Goal: Book appointment/travel/reservation

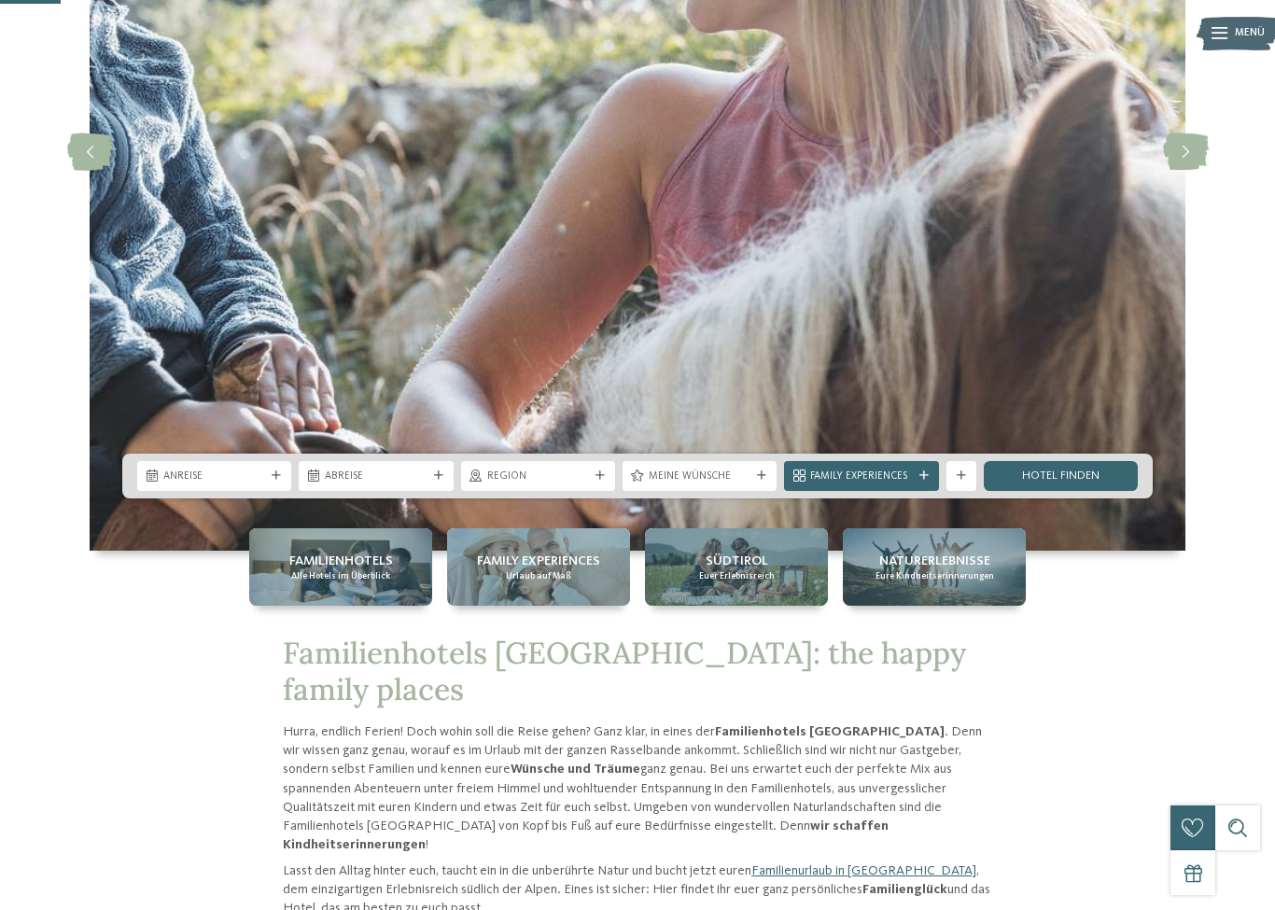
scroll to position [325, 0]
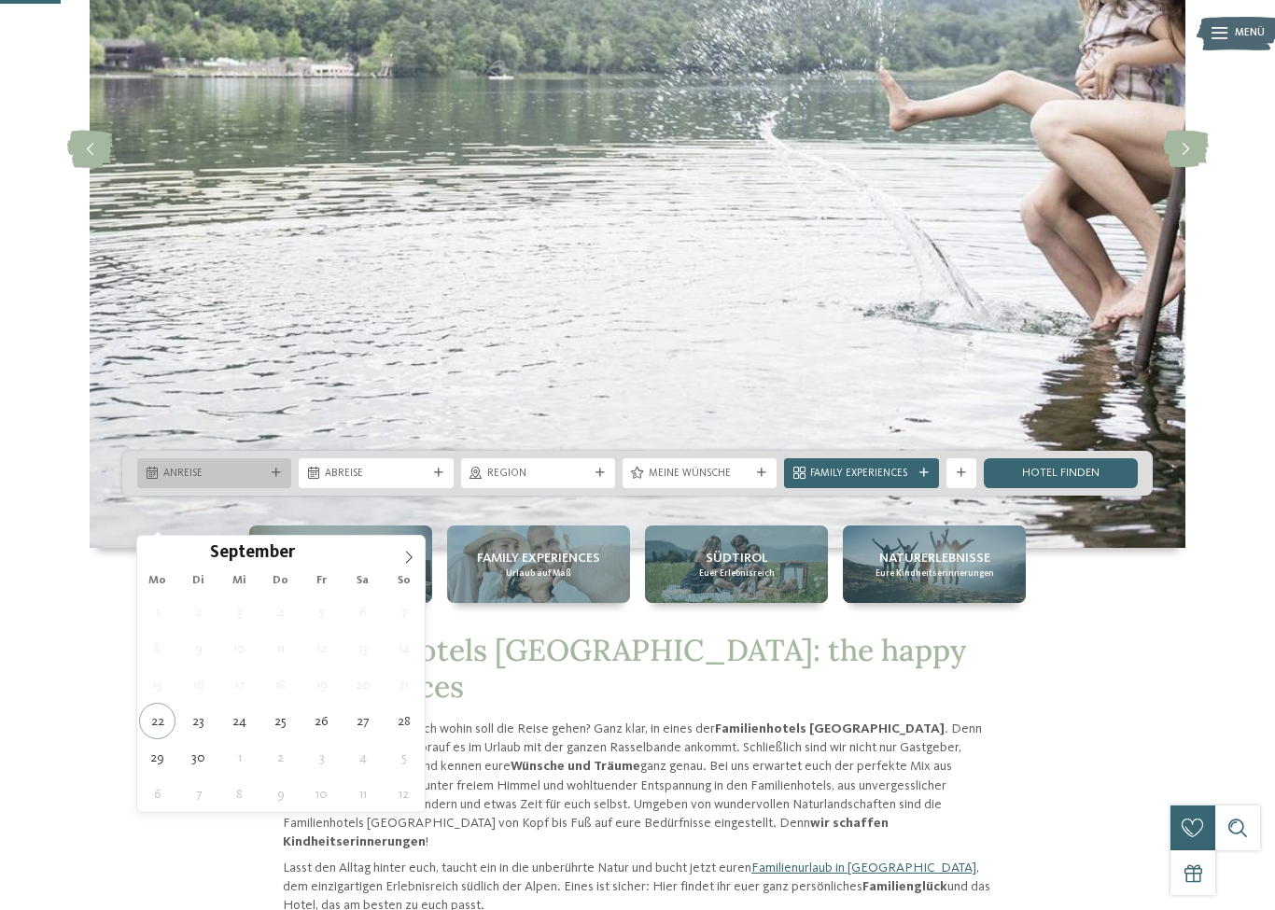
click at [281, 488] on div "Anreise" at bounding box center [214, 473] width 154 height 30
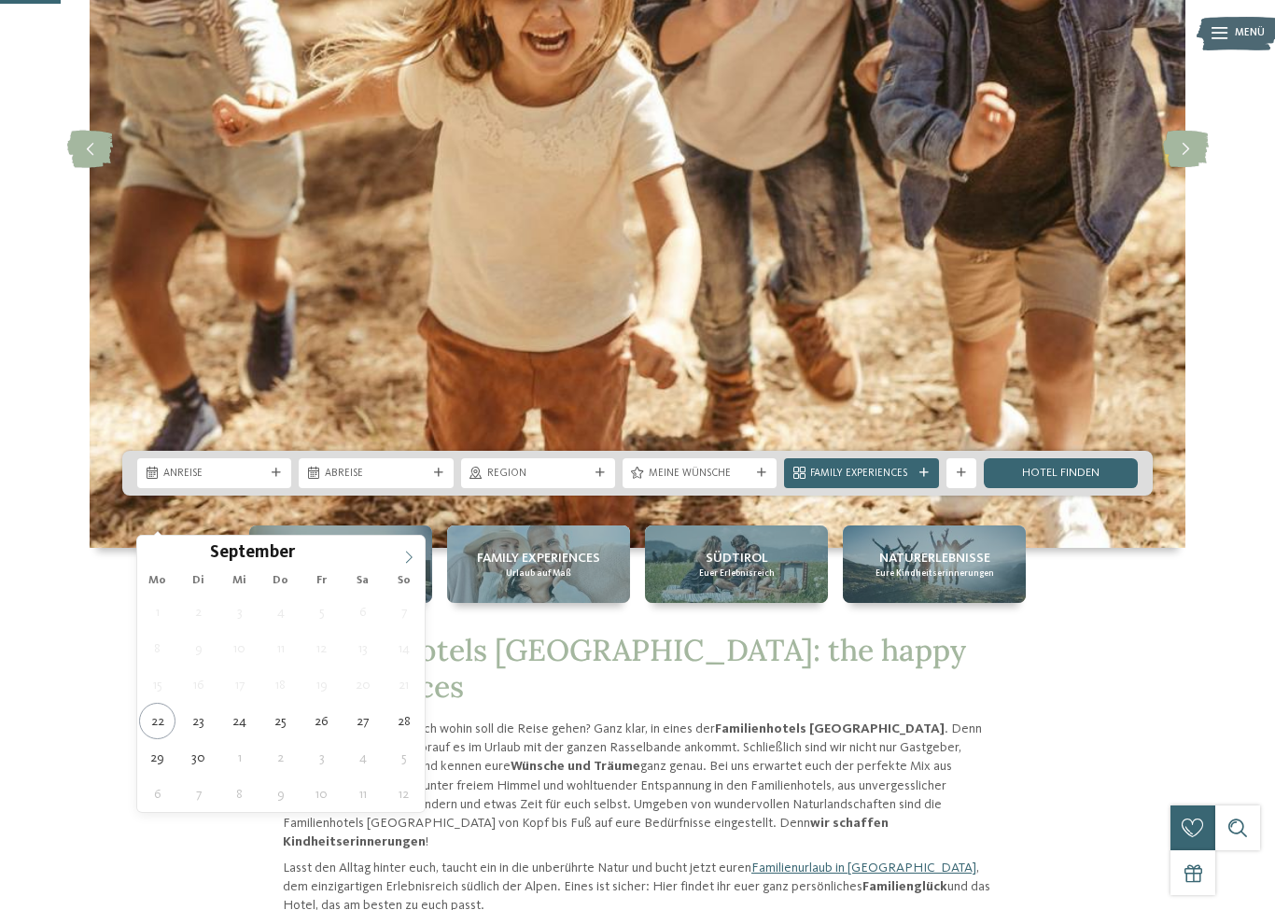
click at [405, 557] on icon at bounding box center [408, 557] width 13 height 13
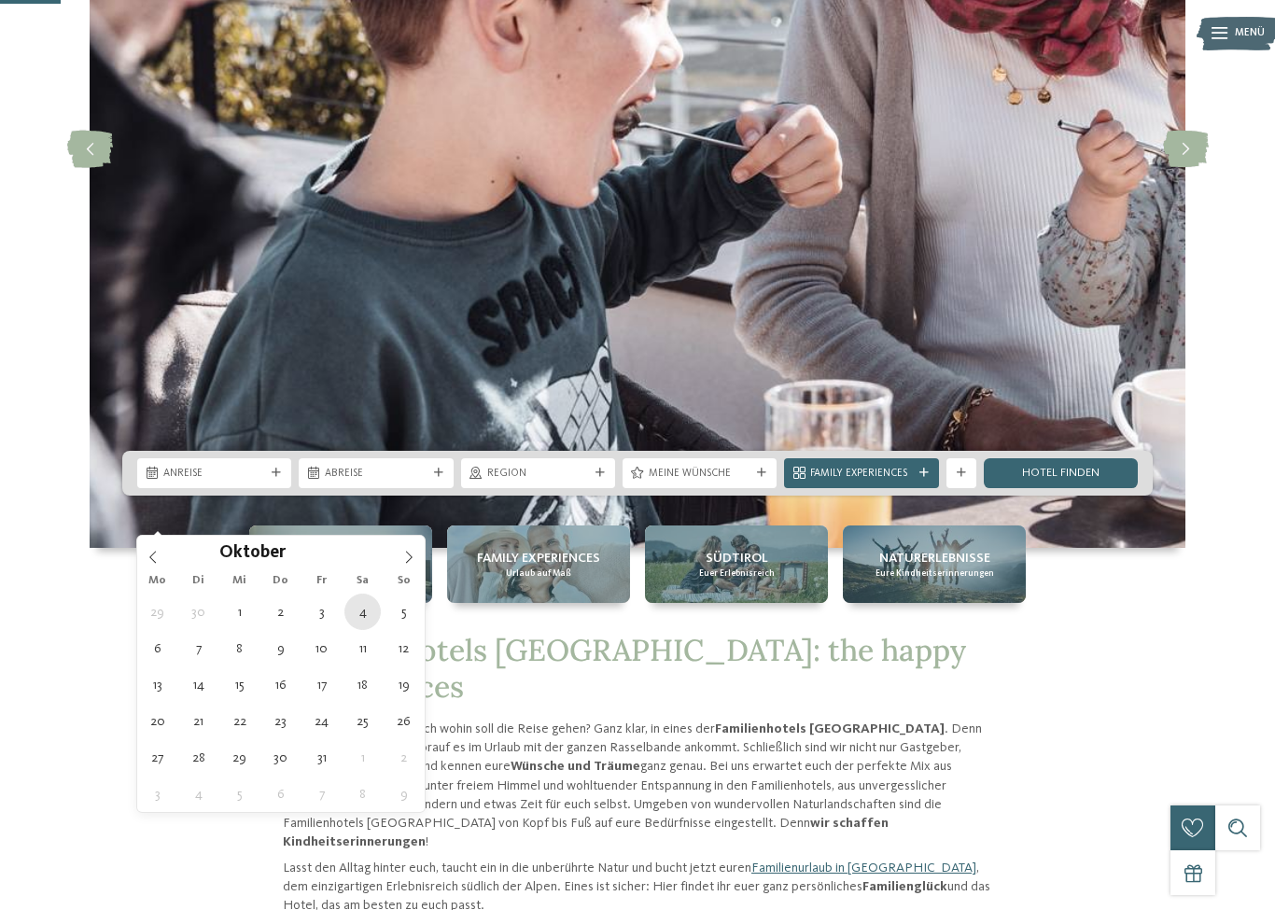
type div "04.10.2025"
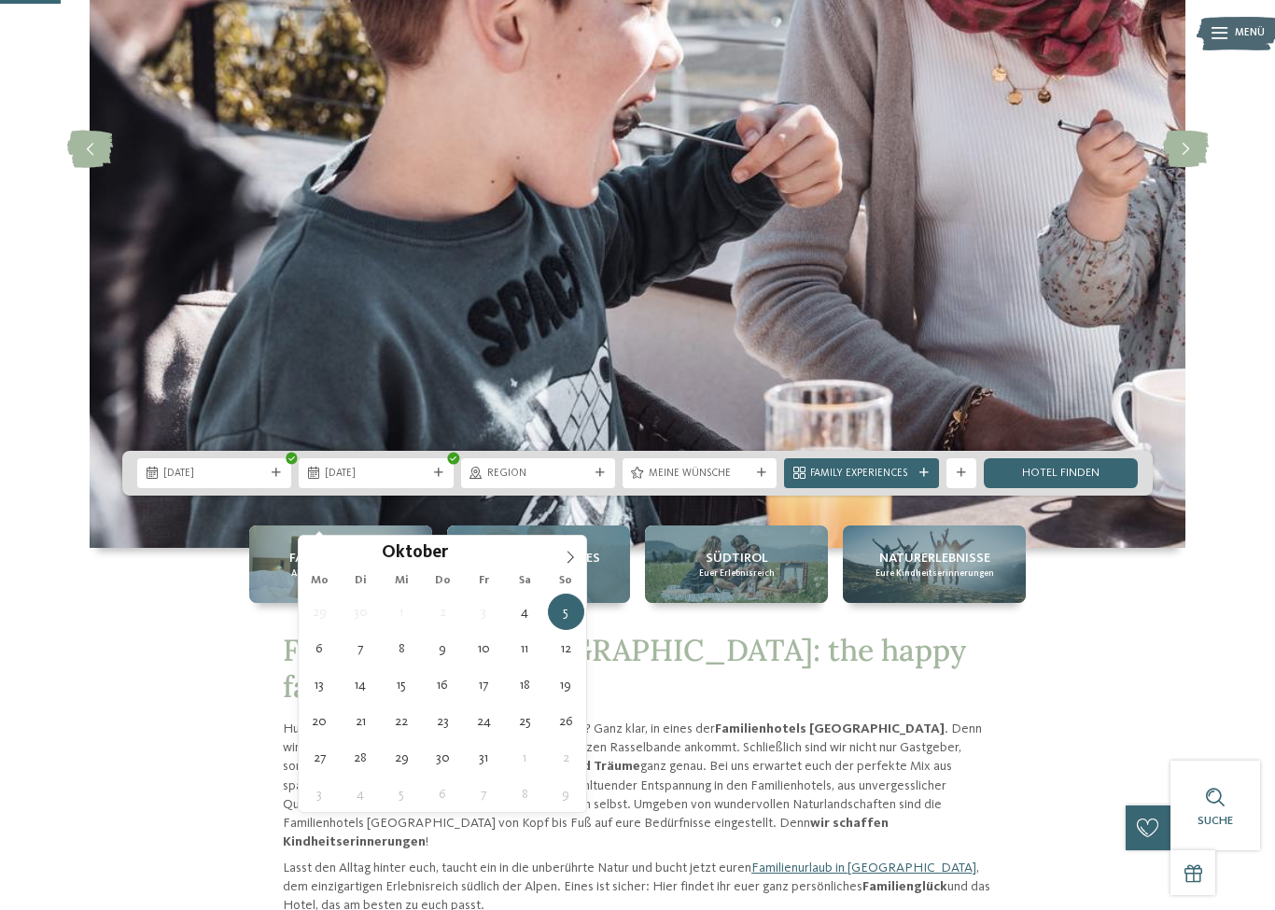
type div "11.10.2025"
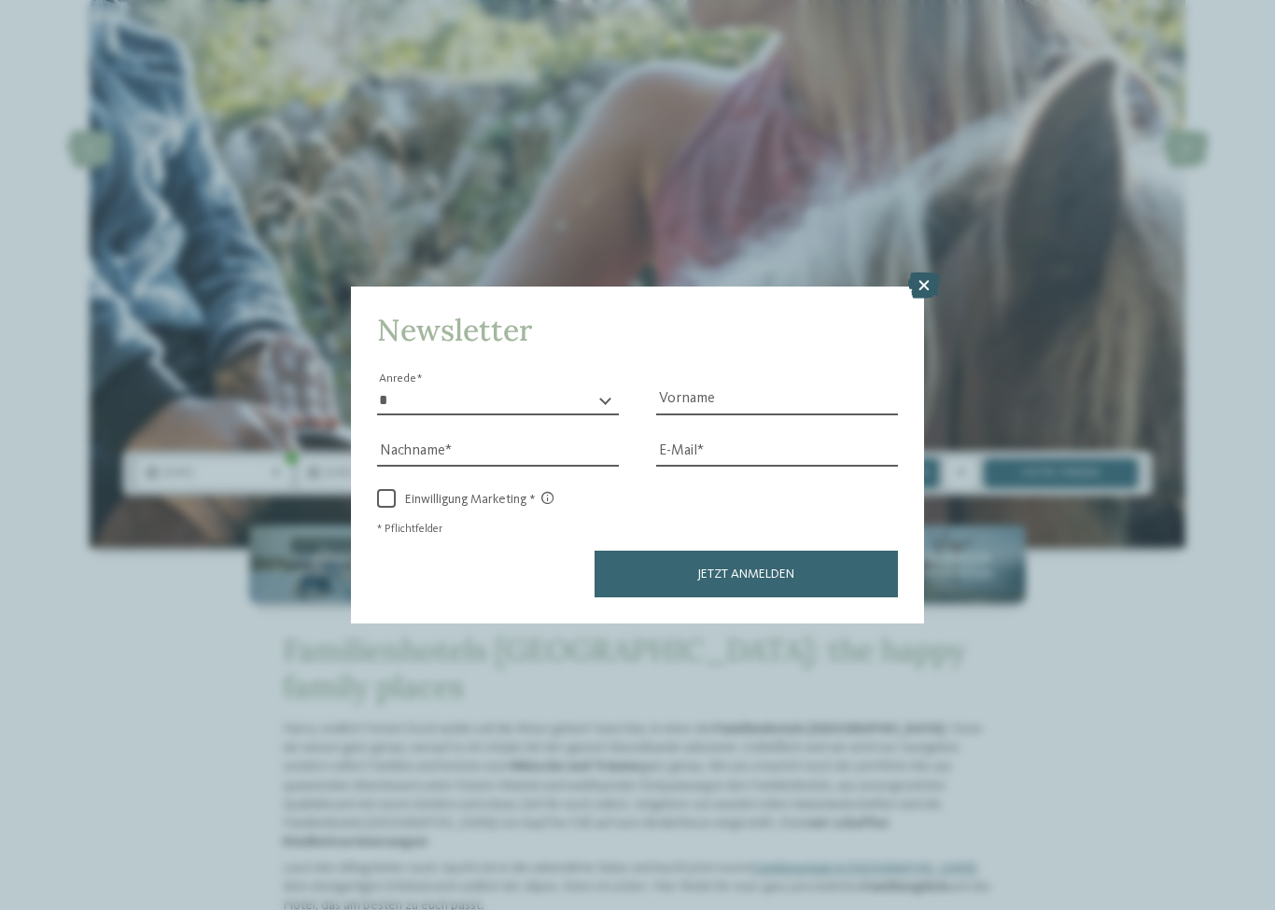
click at [930, 273] on icon at bounding box center [925, 286] width 32 height 26
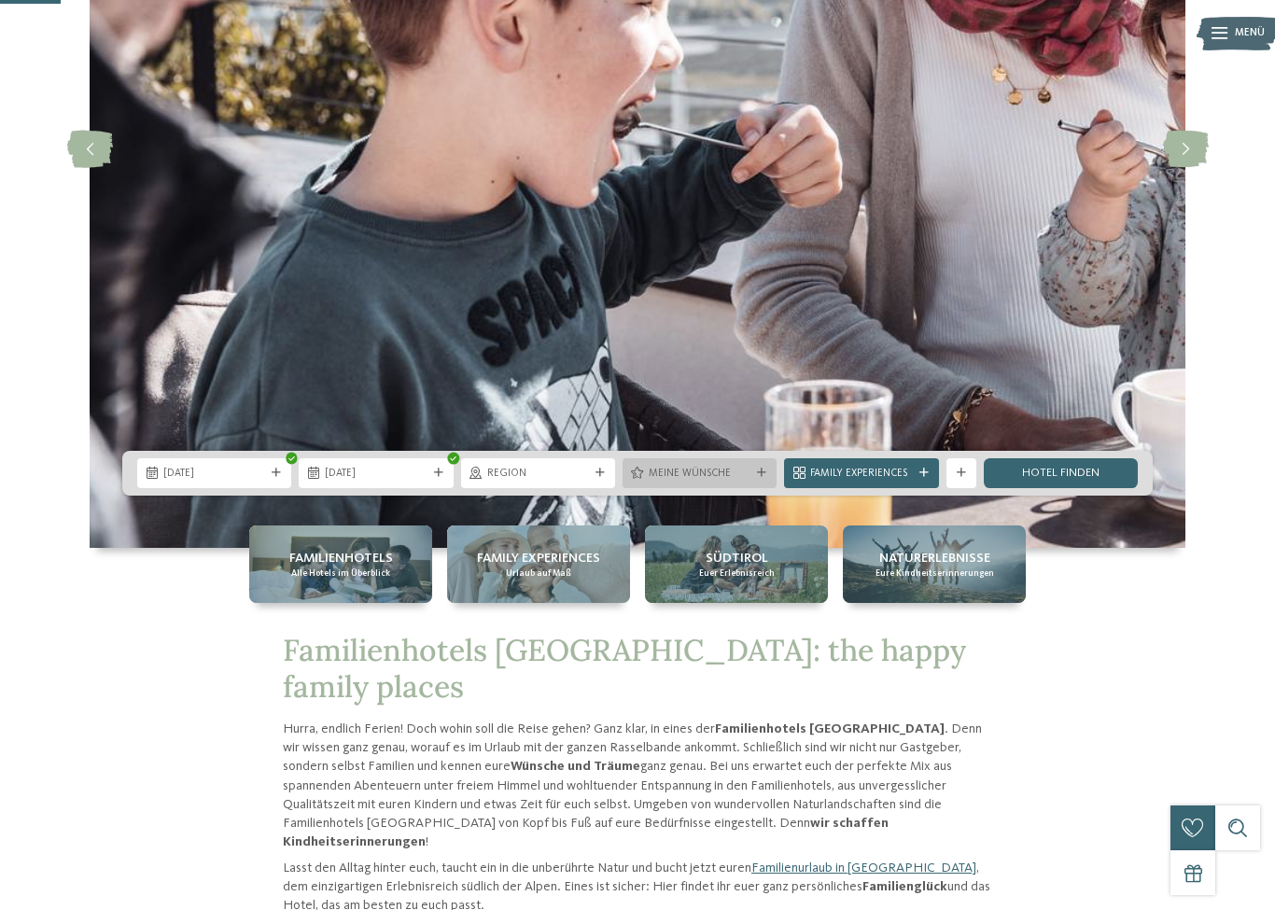
click at [731, 482] on span "Meine Wünsche" at bounding box center [700, 474] width 102 height 15
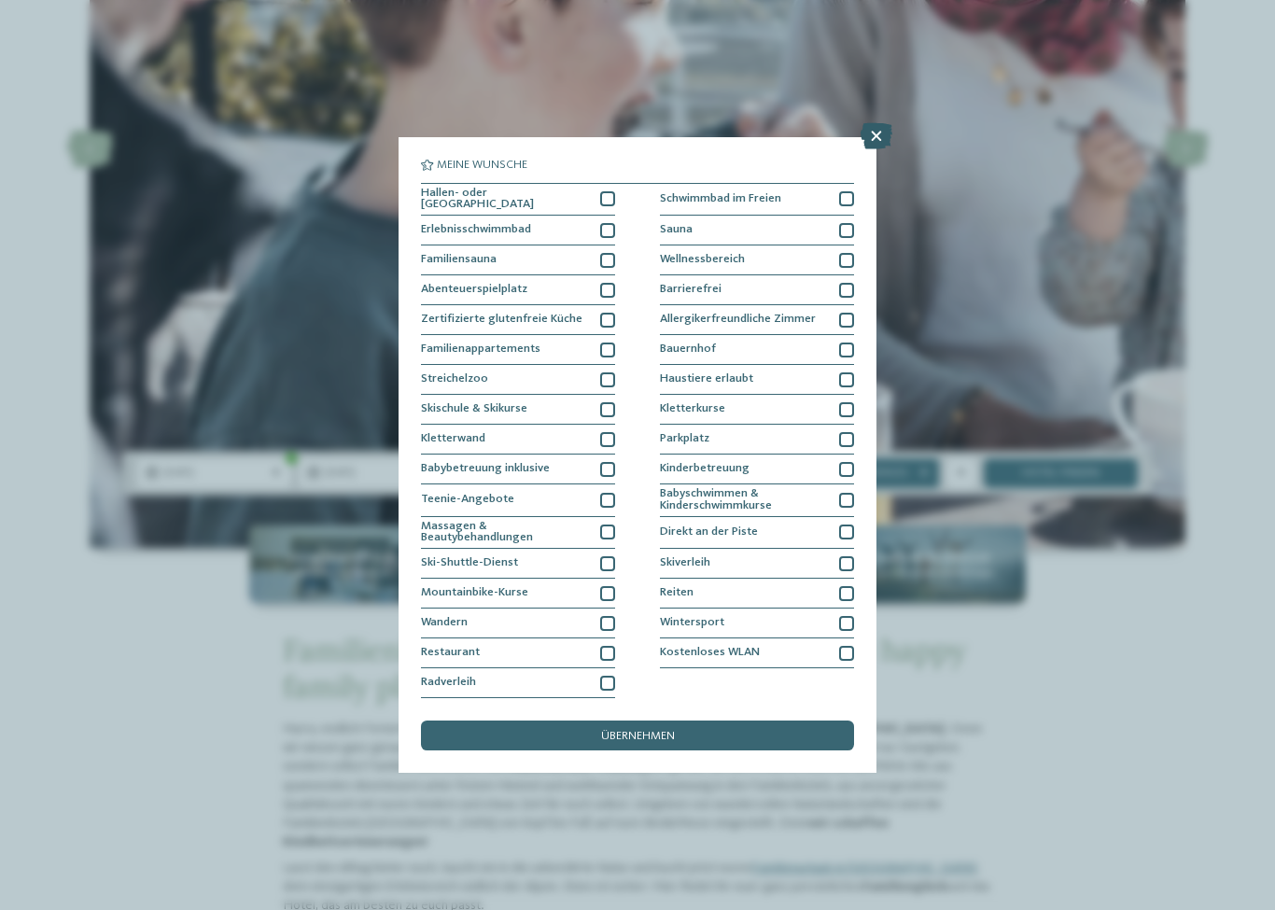
click at [875, 123] on icon at bounding box center [877, 136] width 32 height 26
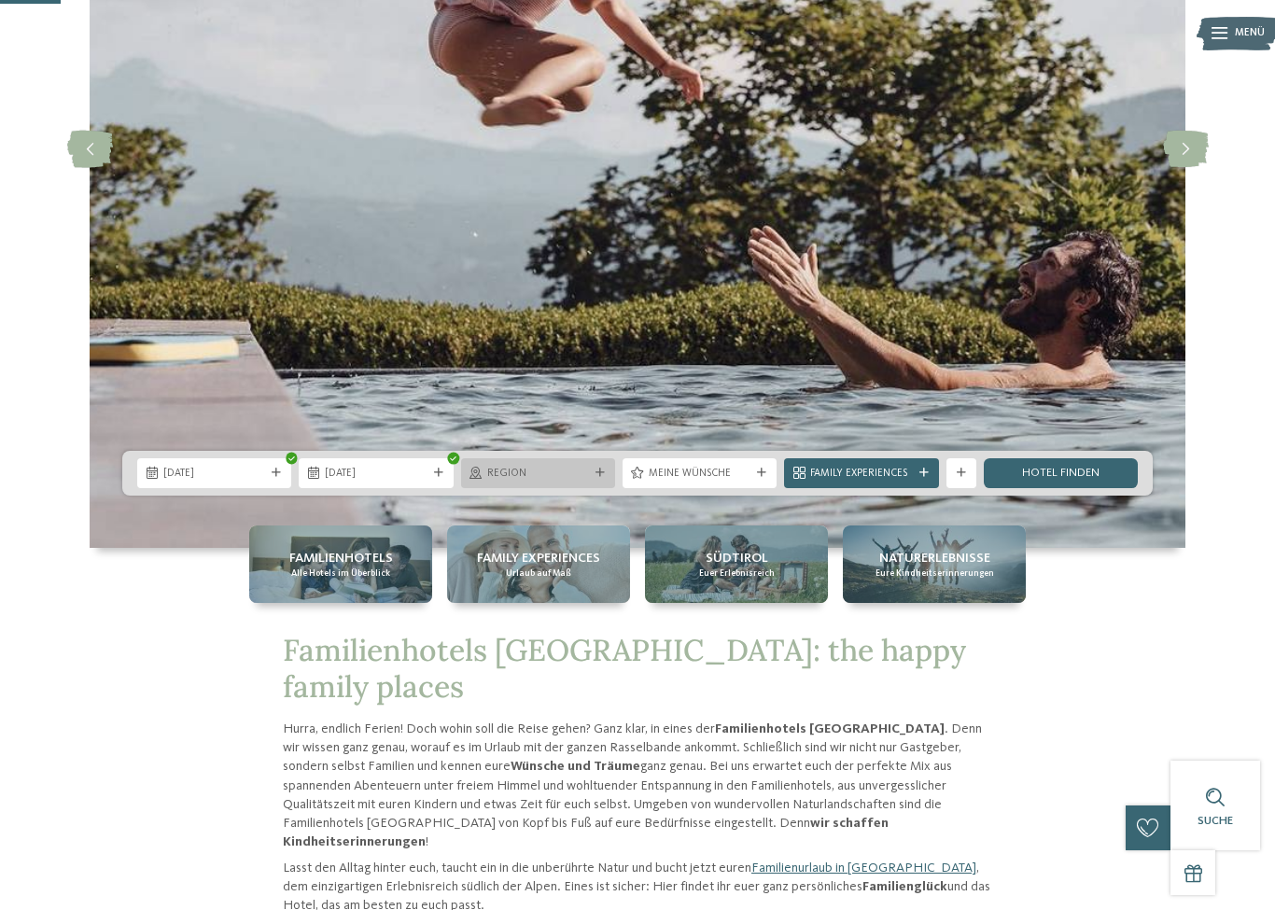
click at [539, 482] on span "Region" at bounding box center [538, 474] width 102 height 15
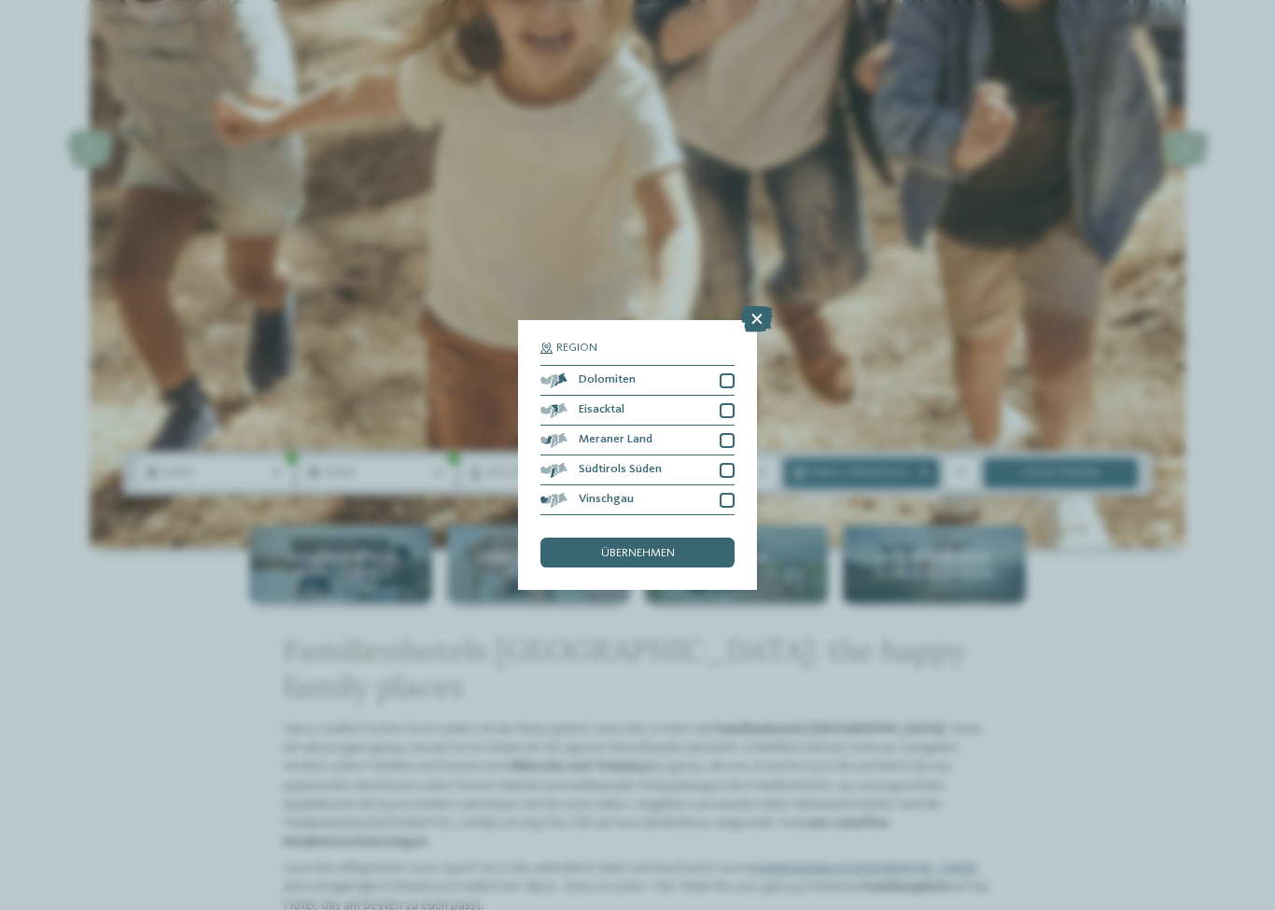
click at [758, 306] on icon at bounding box center [757, 319] width 32 height 26
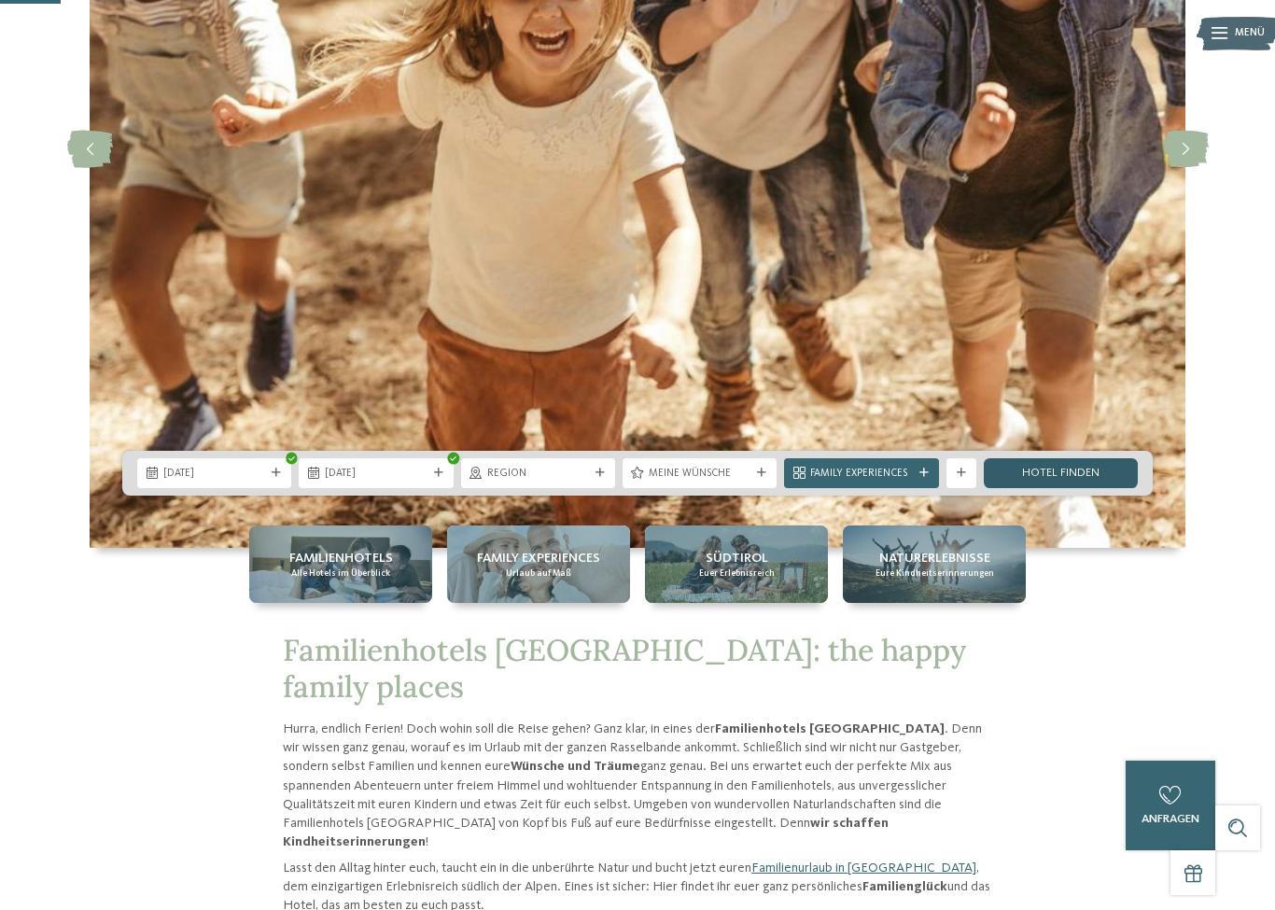
click at [1102, 488] on link "Hotel finden" at bounding box center [1061, 473] width 154 height 30
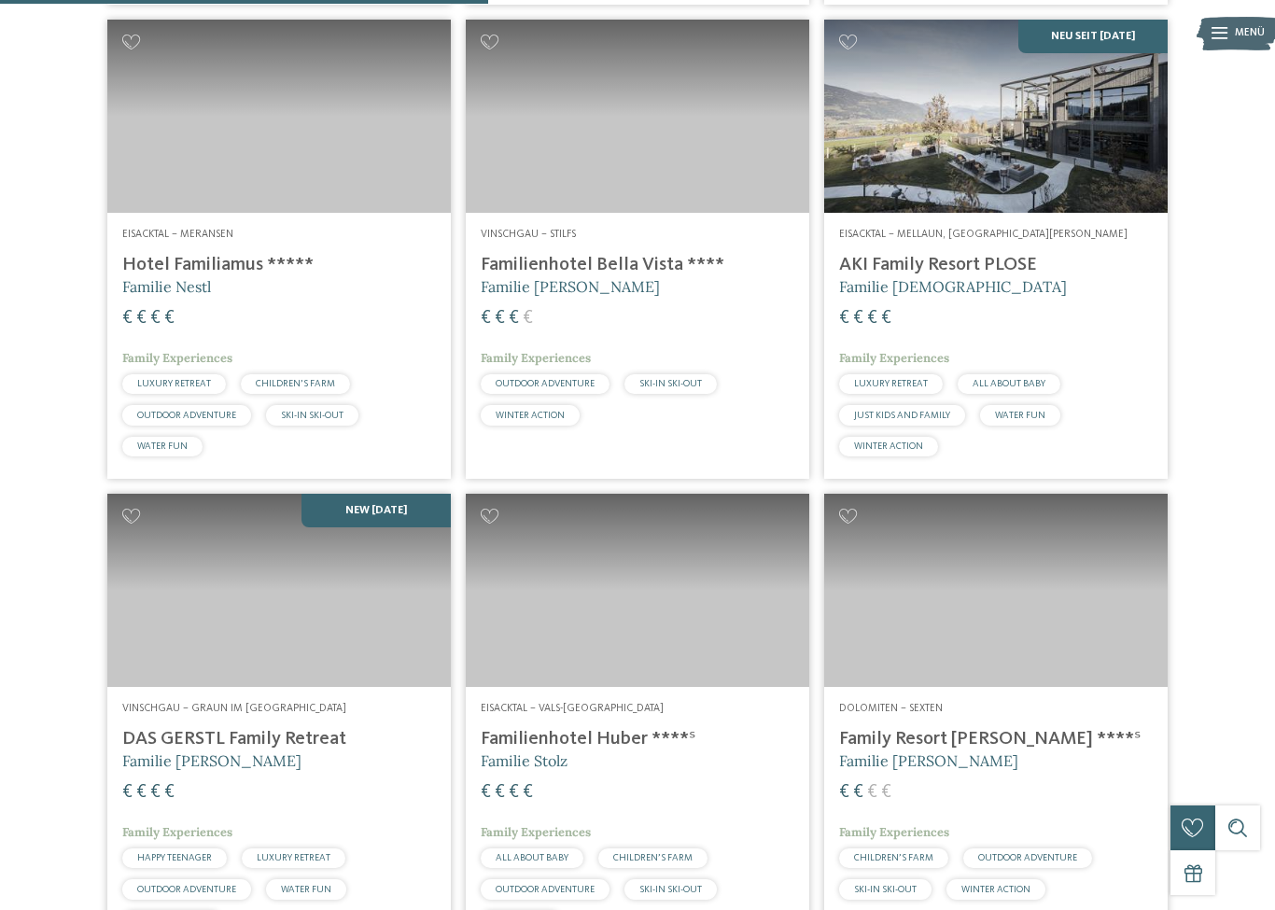
scroll to position [1479, 0]
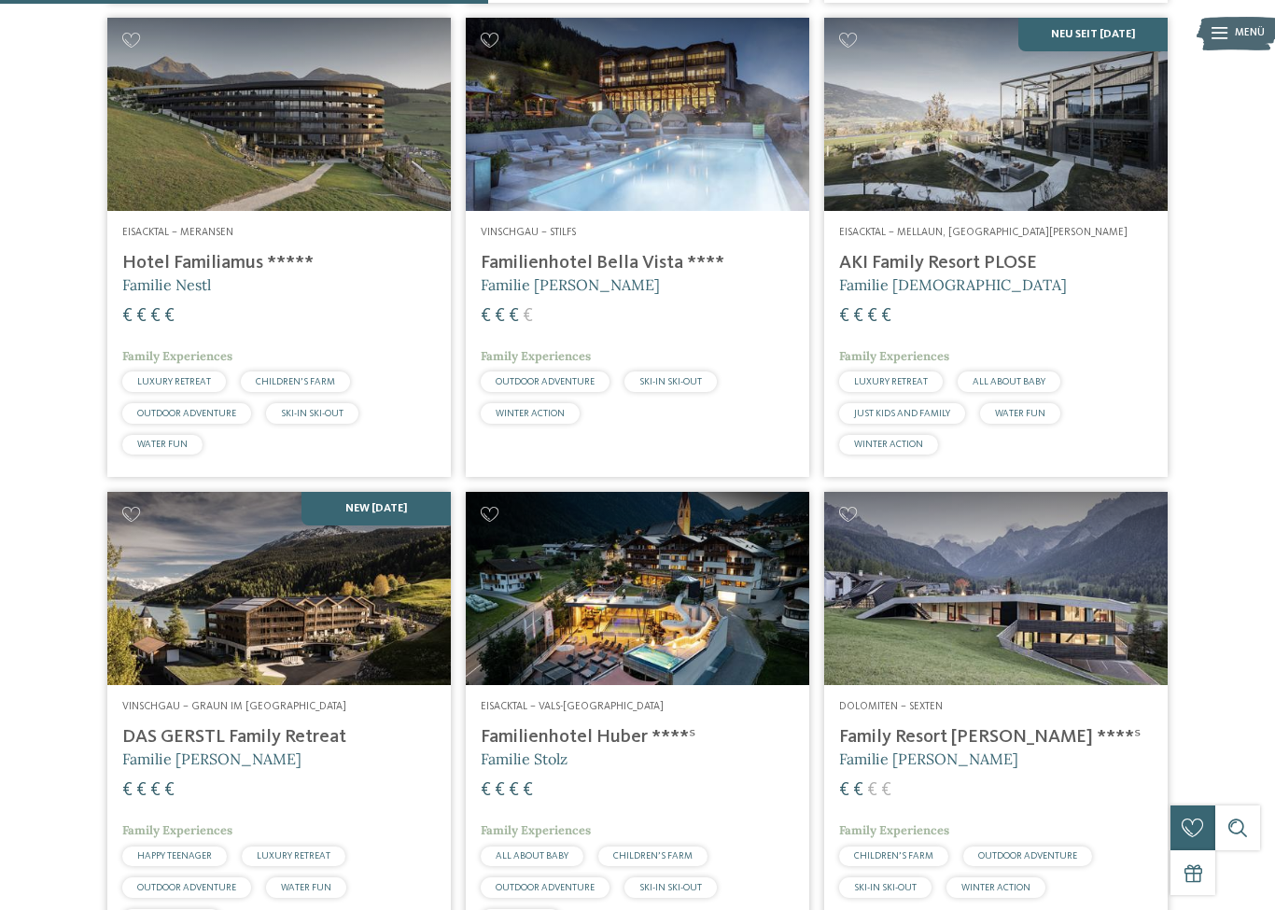
click at [266, 685] on img at bounding box center [279, 588] width 344 height 193
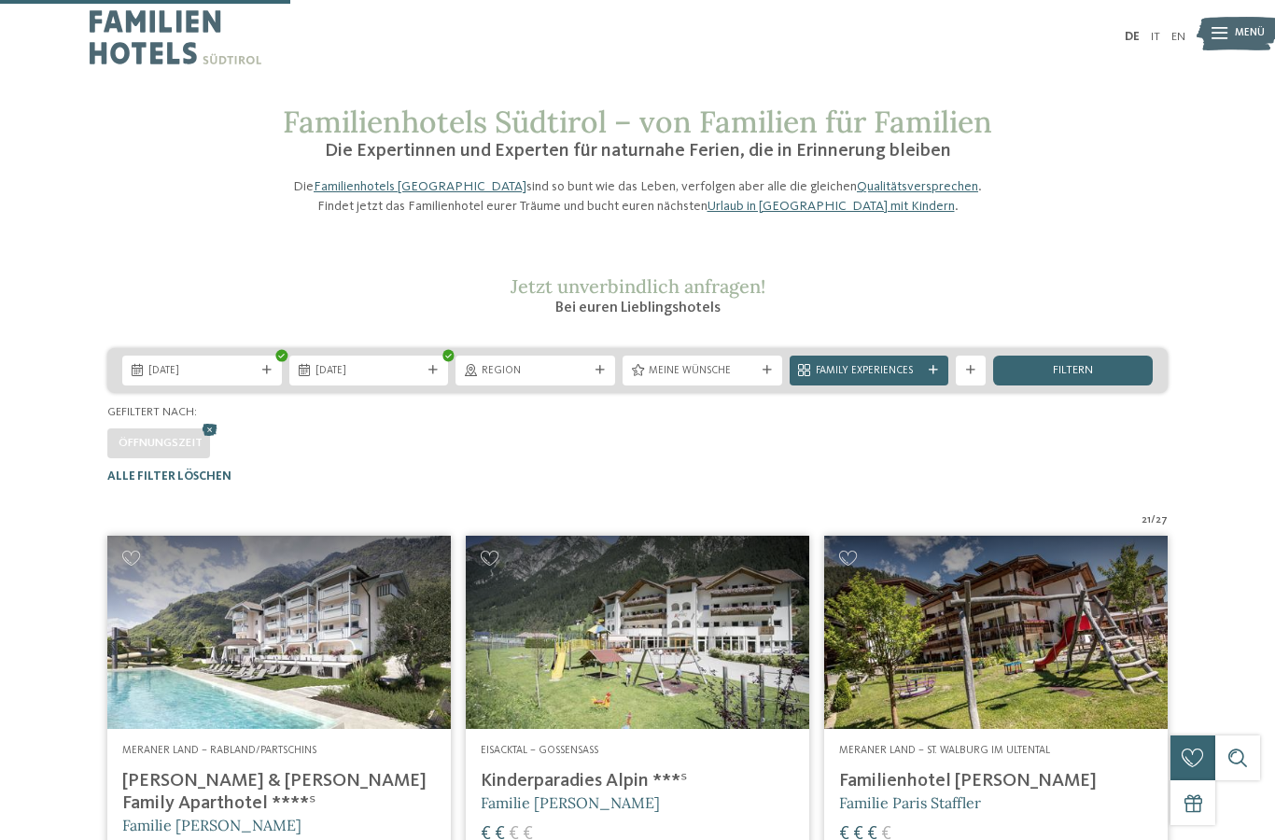
scroll to position [878, 0]
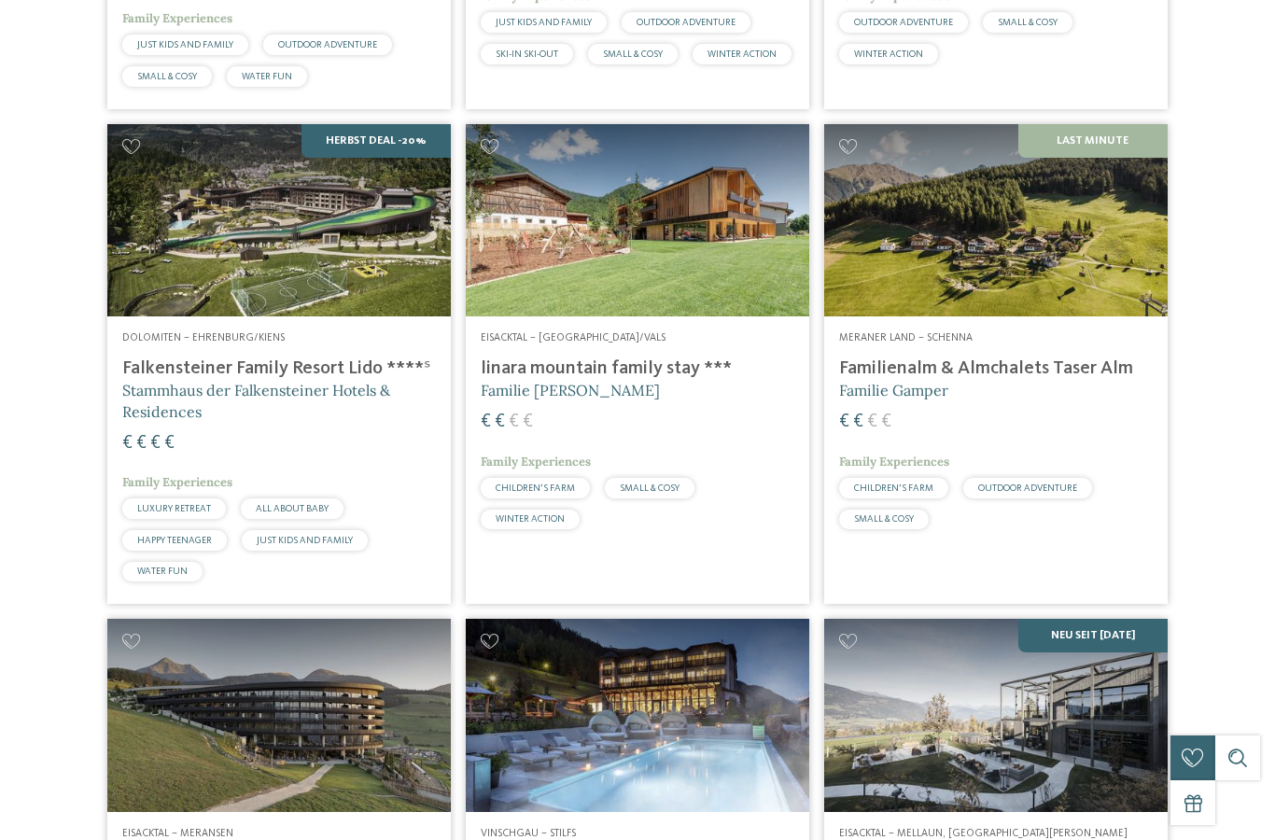
scroll to position [0, 0]
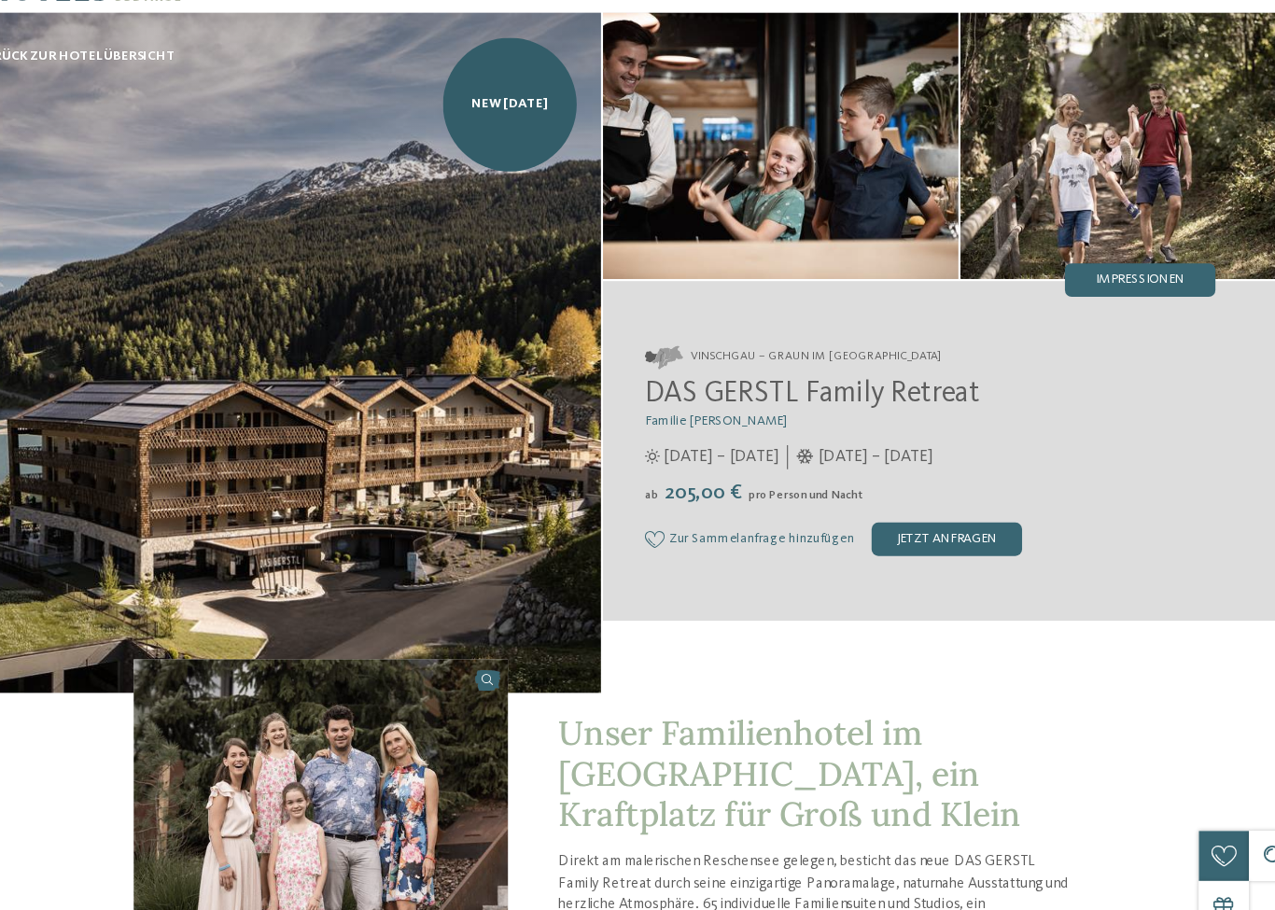
click at [1079, 308] on span "Impressionen" at bounding box center [1118, 314] width 79 height 12
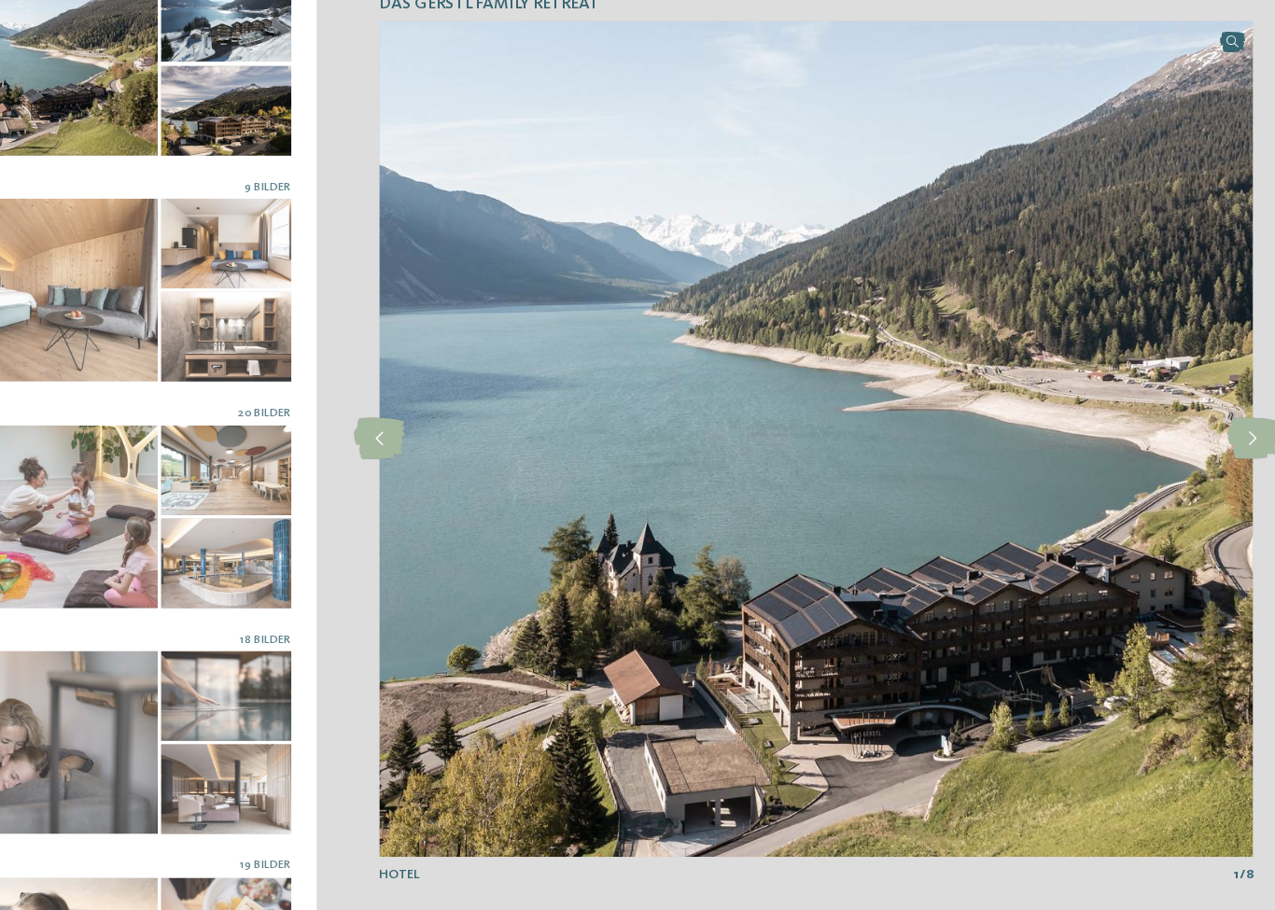
click at [89, 113] on div at bounding box center [131, 119] width 218 height 163
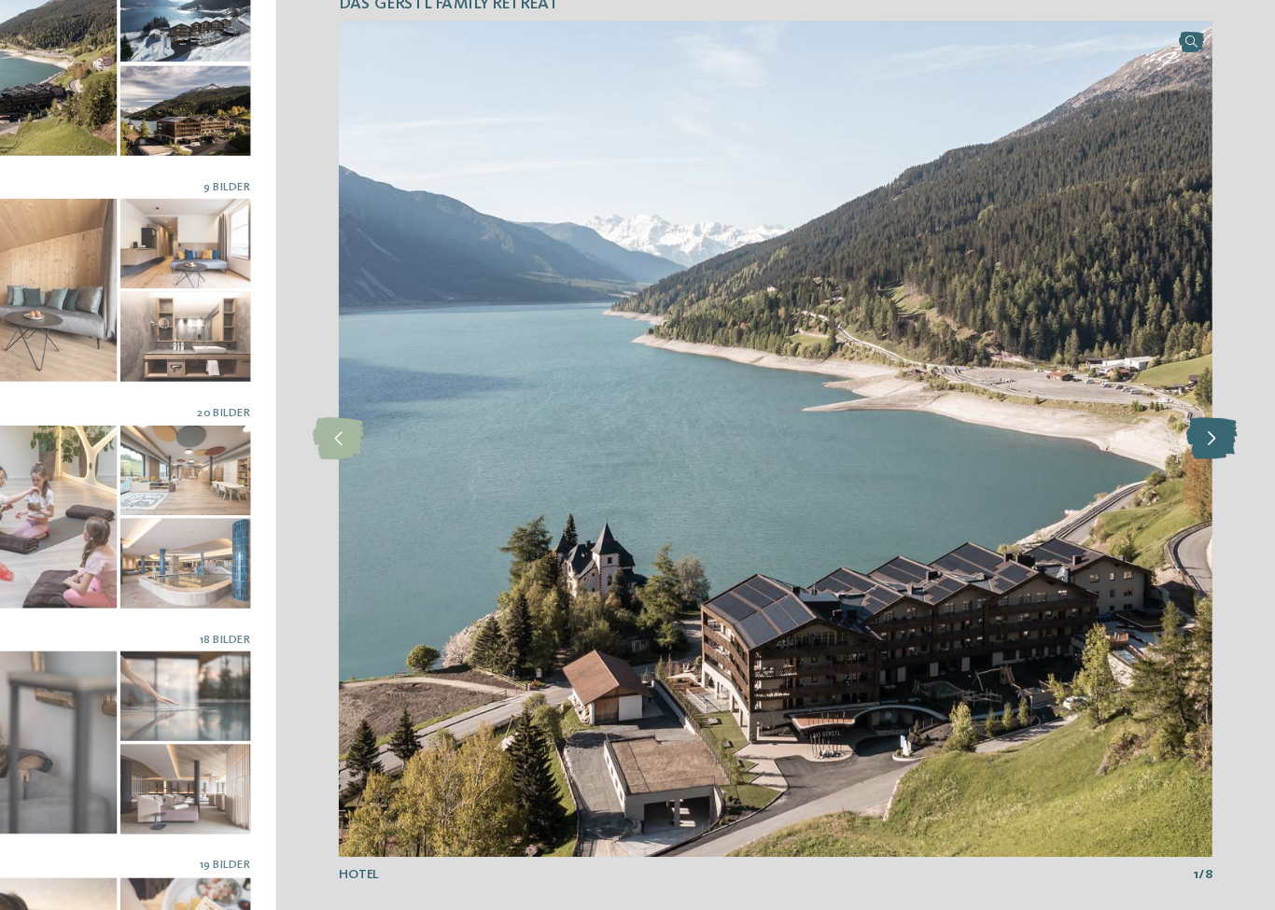
click at [1196, 437] on icon at bounding box center [1219, 455] width 46 height 37
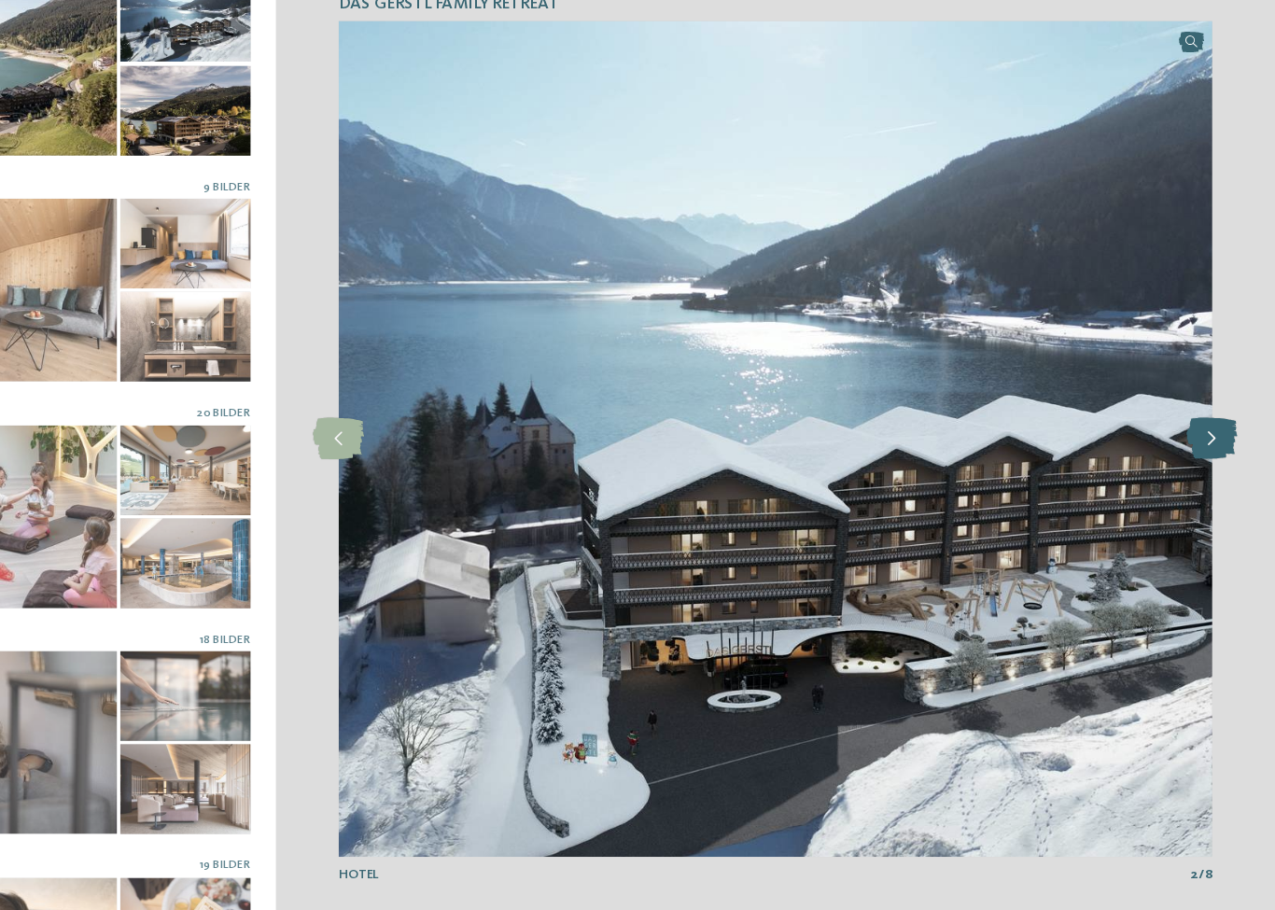
click at [1196, 437] on icon at bounding box center [1219, 455] width 46 height 37
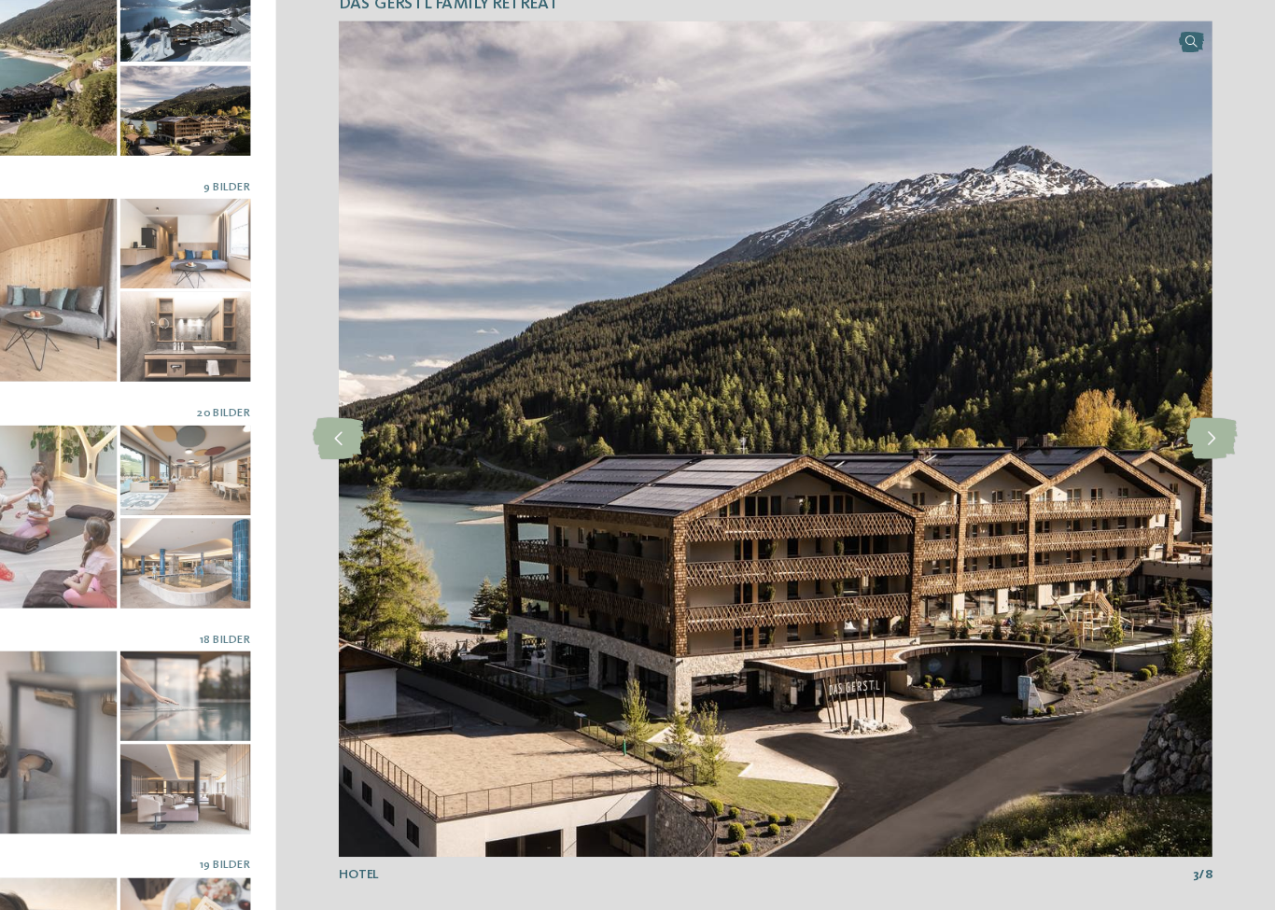
click at [1053, 406] on img at bounding box center [829, 455] width 781 height 747
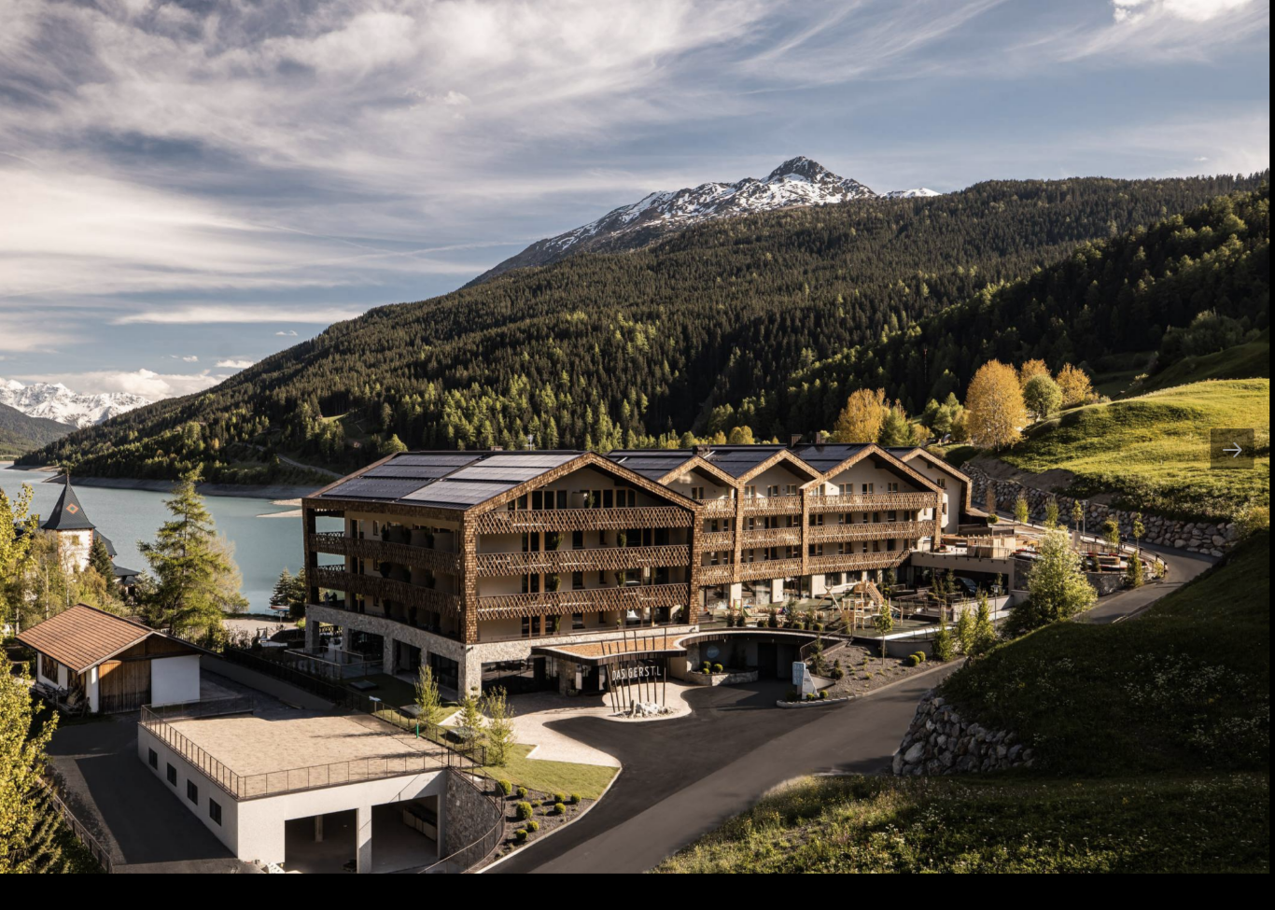
click at [1051, 406] on img at bounding box center [638, 454] width 1266 height 782
click at [1218, 446] on div at bounding box center [1237, 464] width 39 height 36
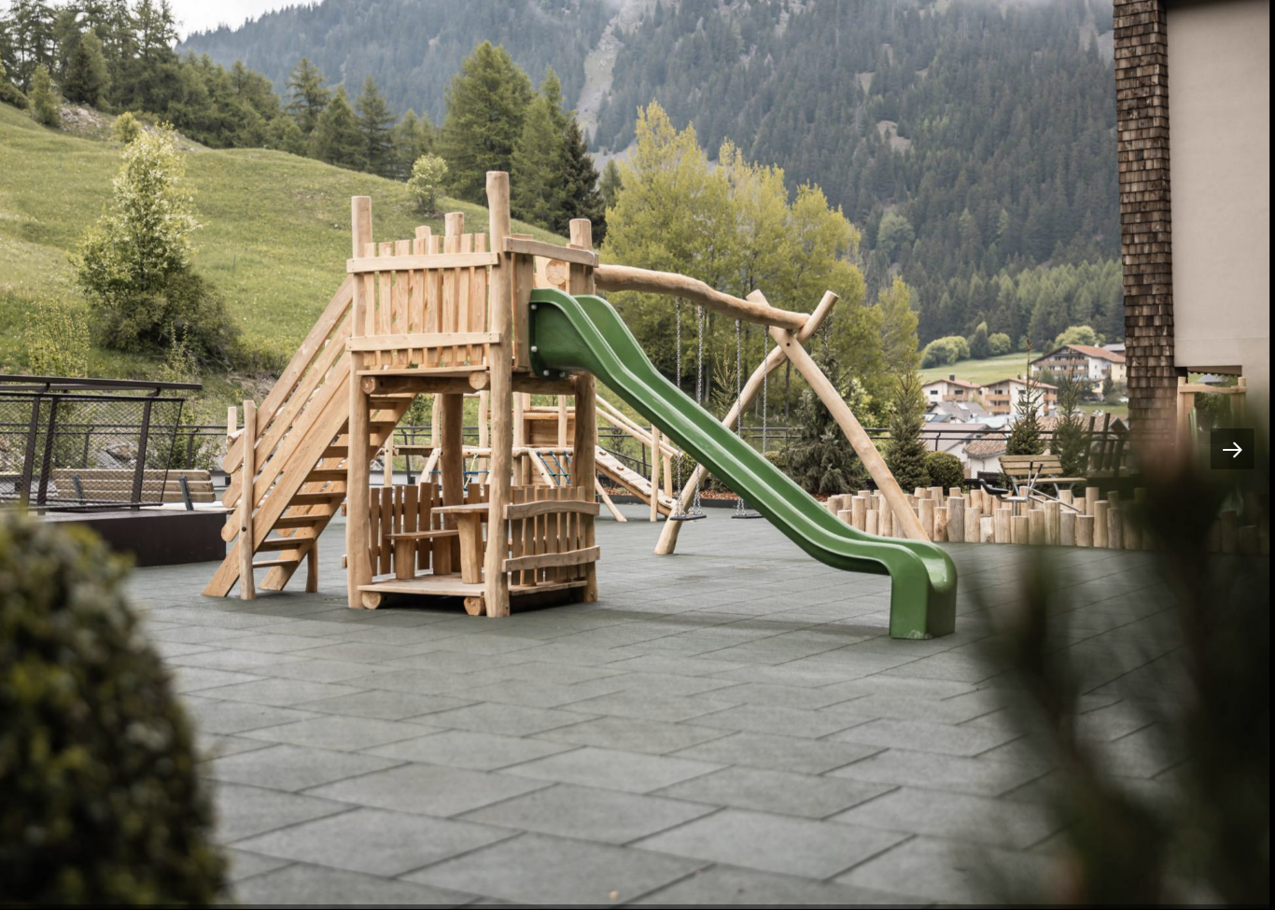
click at [1218, 446] on div at bounding box center [1237, 464] width 39 height 36
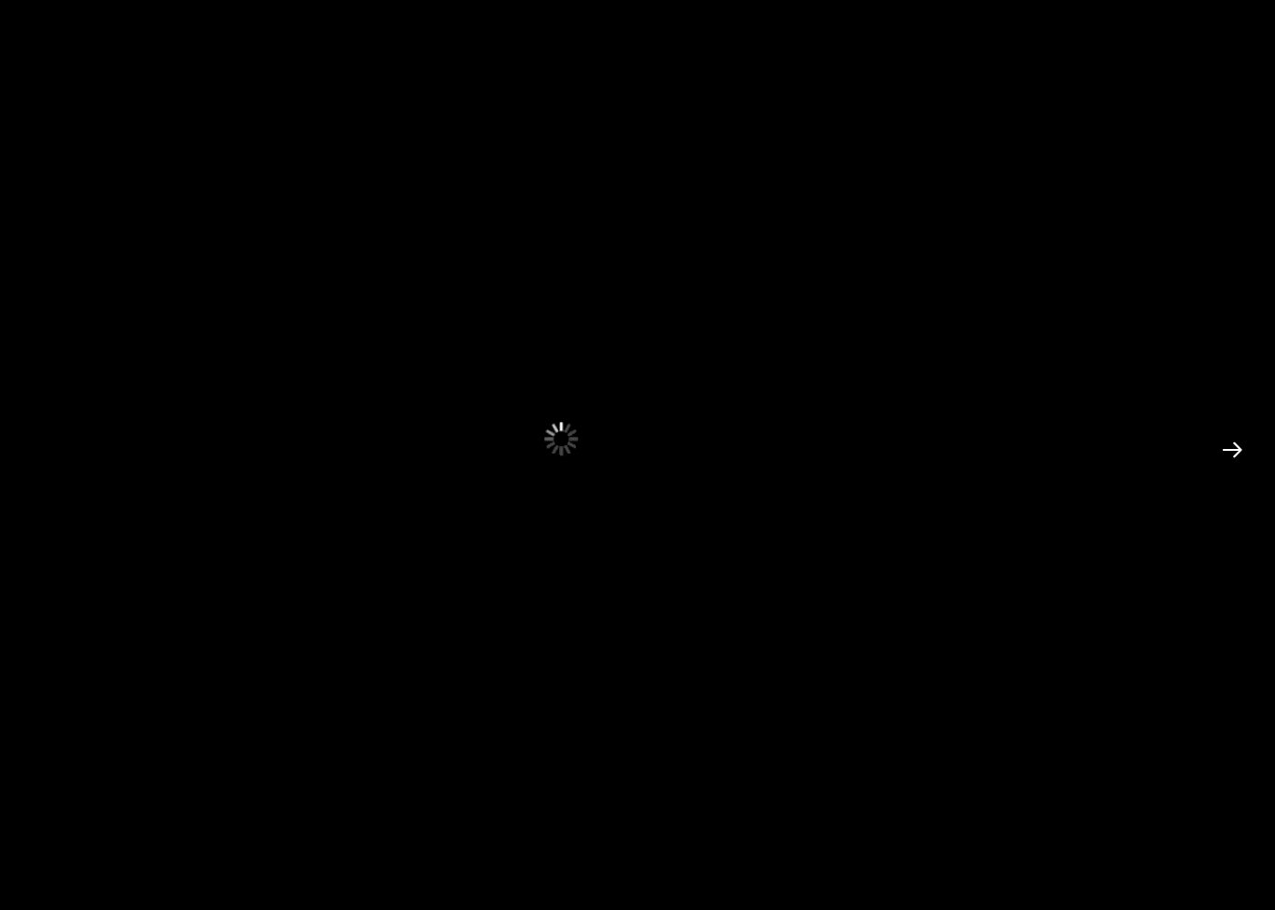
drag, startPoint x: 1134, startPoint y: 387, endPoint x: 1091, endPoint y: 397, distance: 44.2
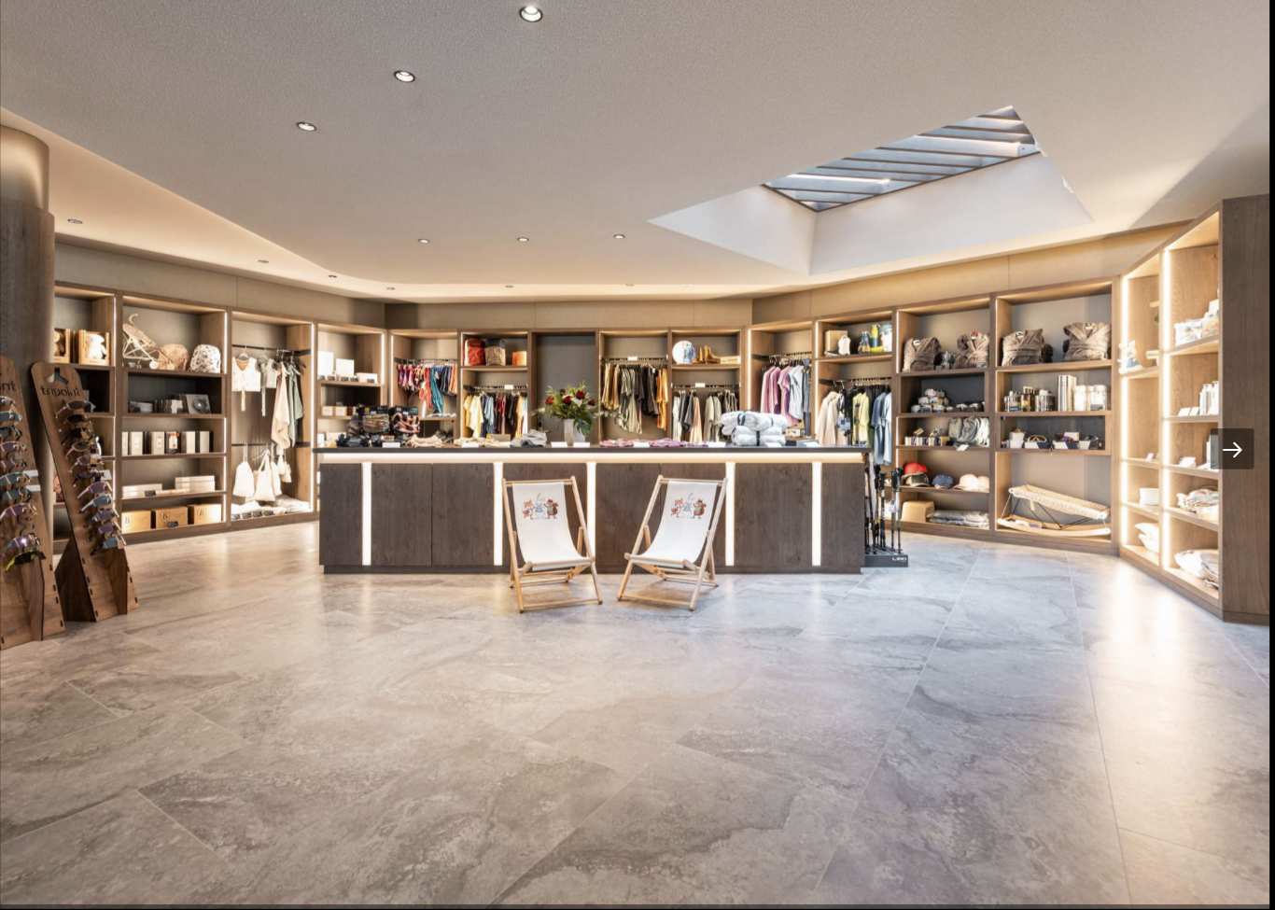
click at [1218, 446] on div at bounding box center [1237, 464] width 39 height 36
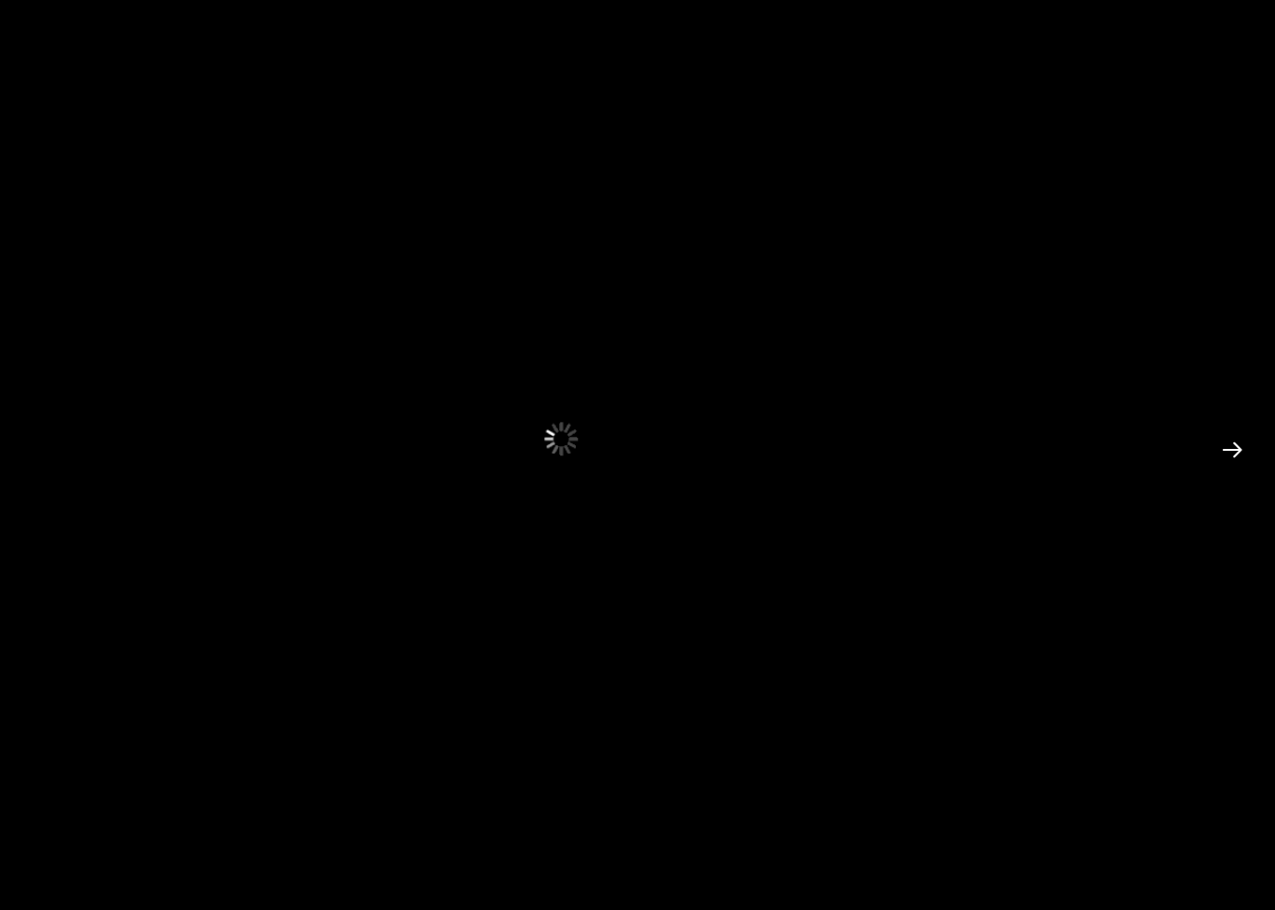
click at [1218, 446] on div at bounding box center [1237, 464] width 39 height 36
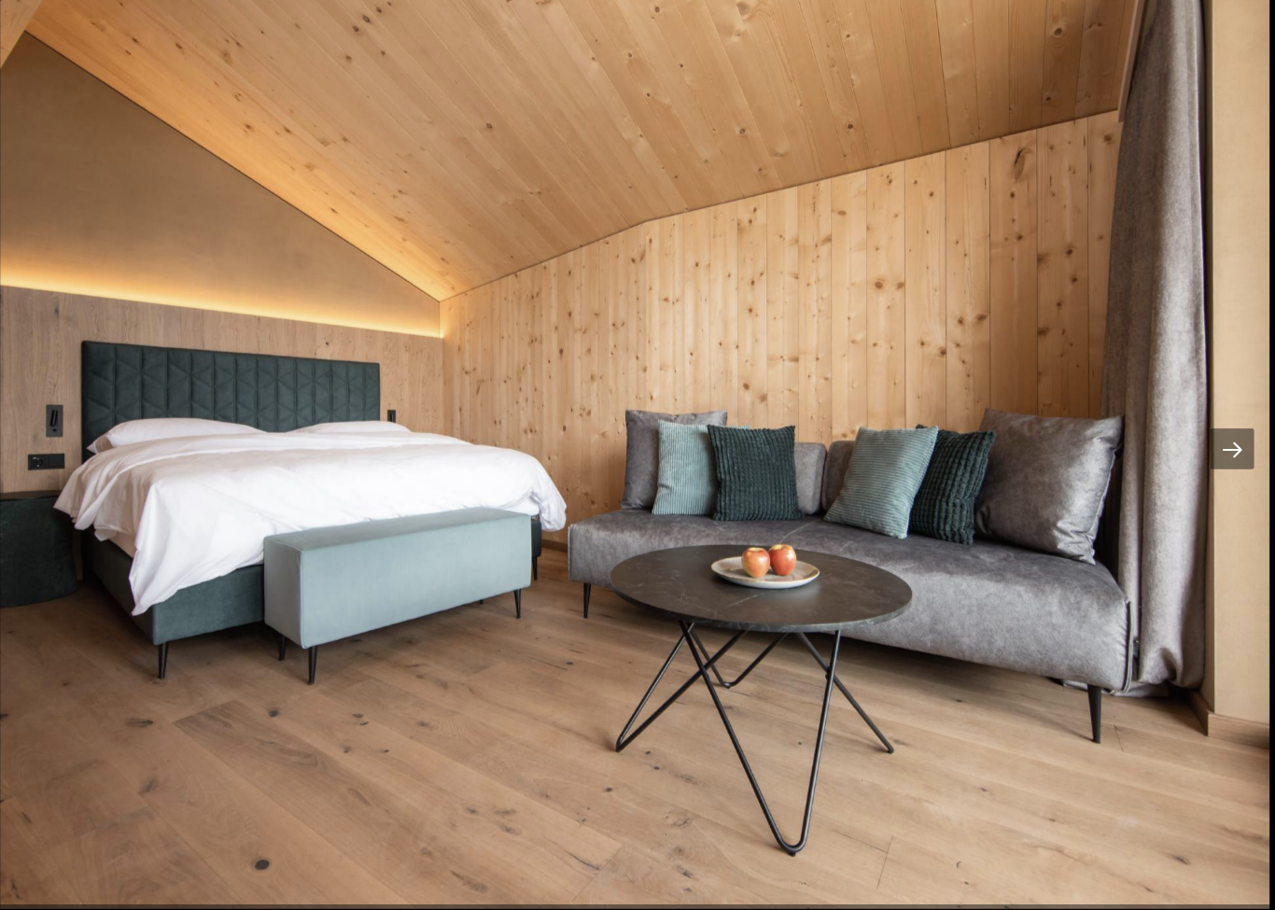
click at [1218, 446] on div at bounding box center [1237, 464] width 39 height 36
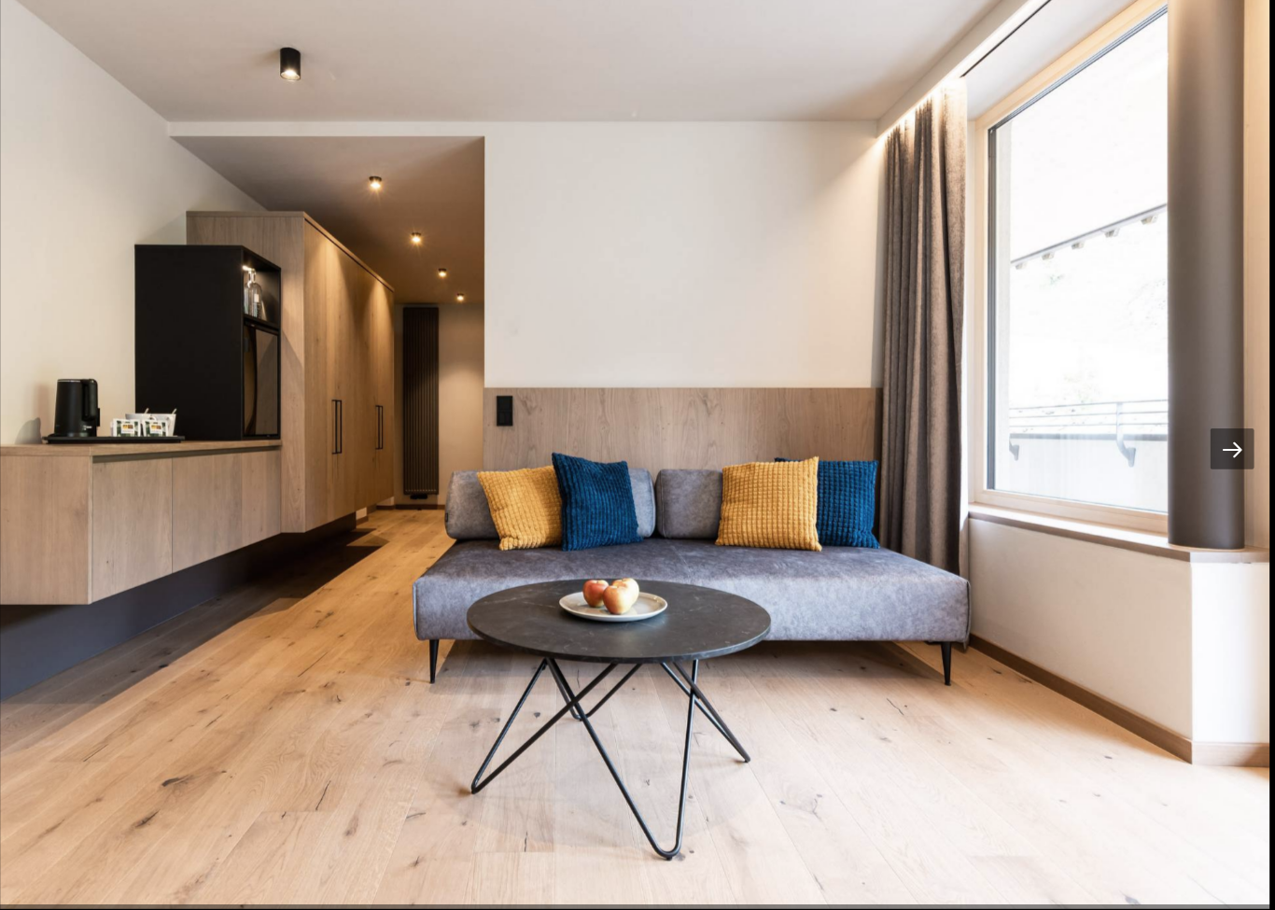
click at [1218, 446] on div at bounding box center [1237, 464] width 39 height 36
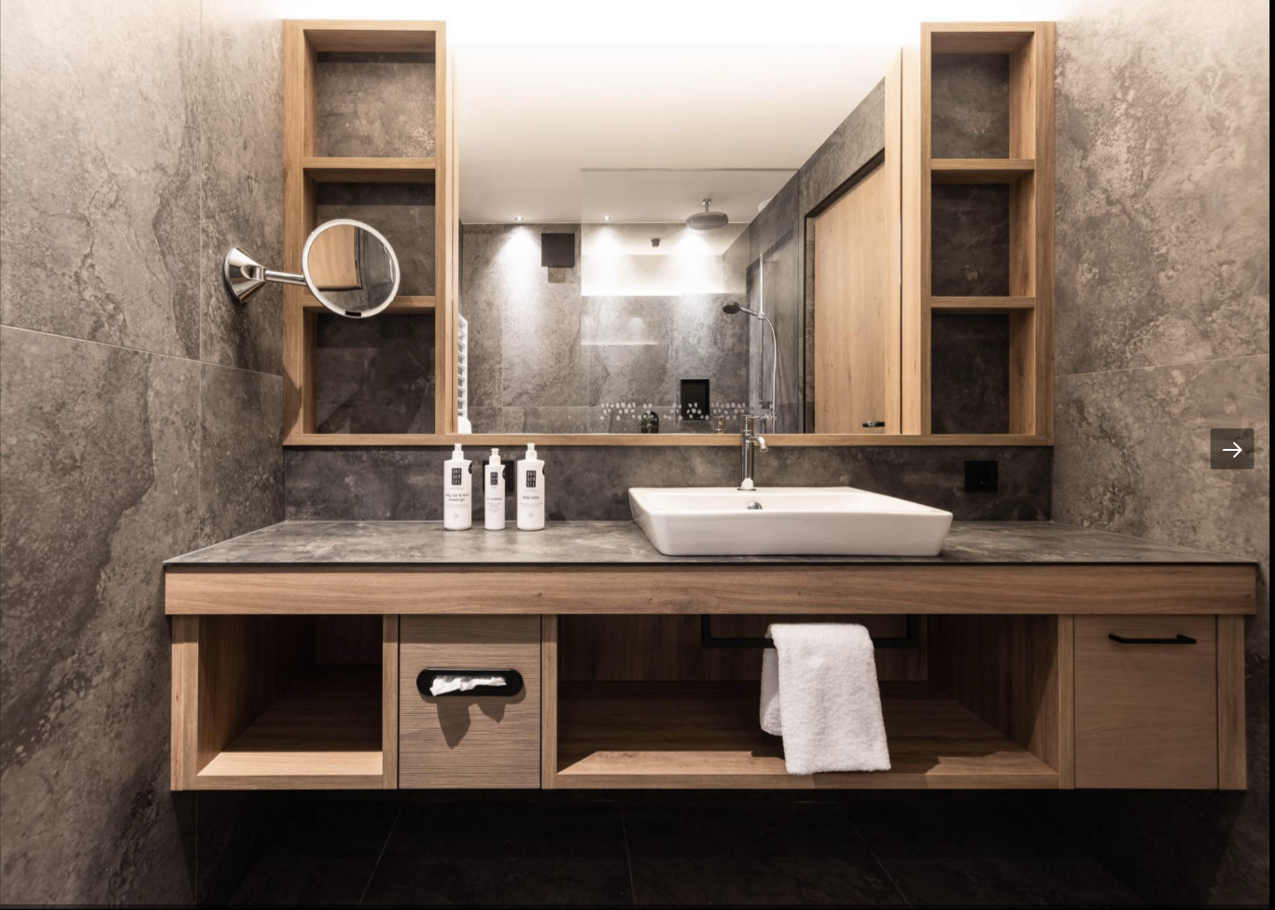
click at [1218, 446] on div at bounding box center [1237, 464] width 39 height 36
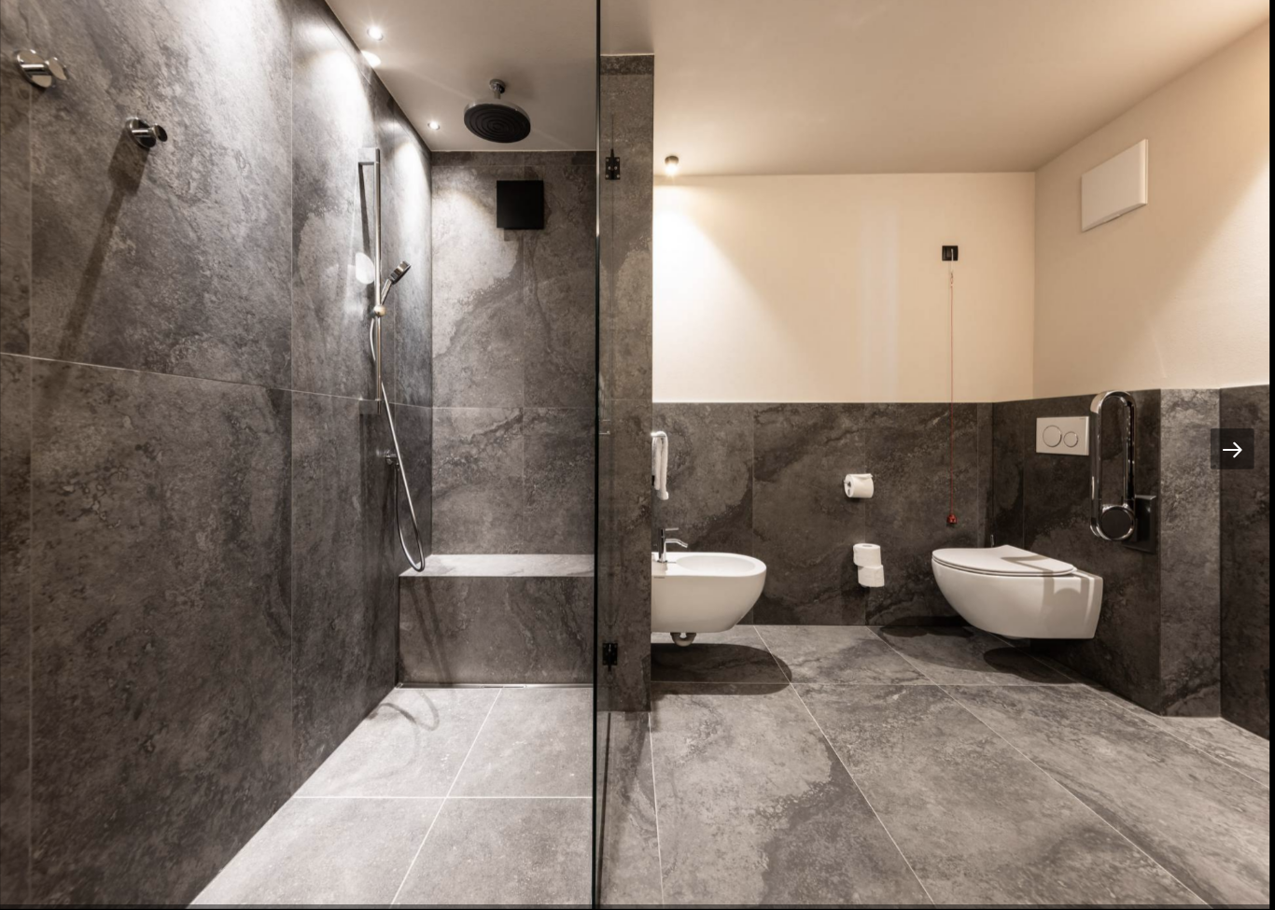
click at [1218, 446] on div at bounding box center [1237, 464] width 39 height 36
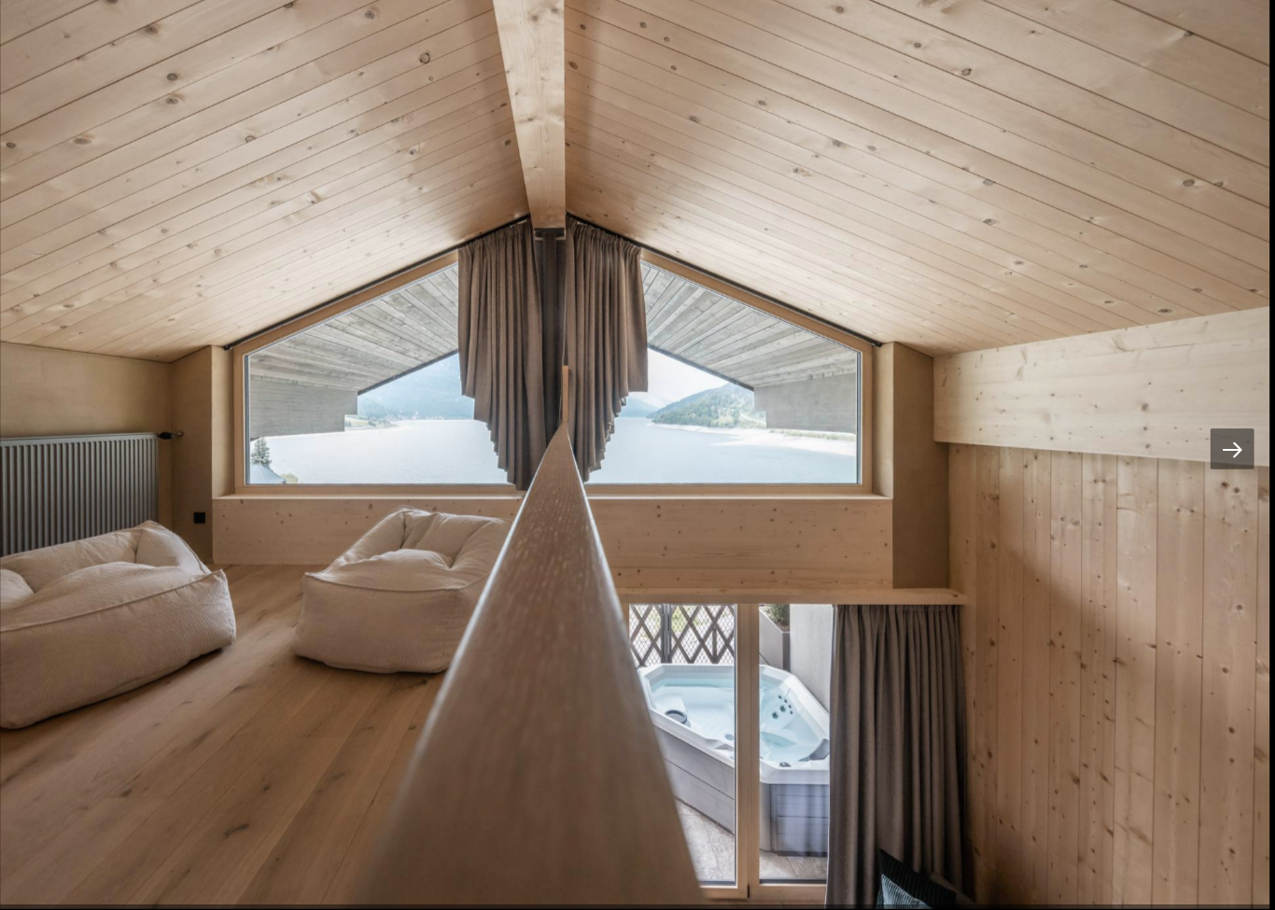
click at [1218, 446] on div at bounding box center [1237, 464] width 39 height 36
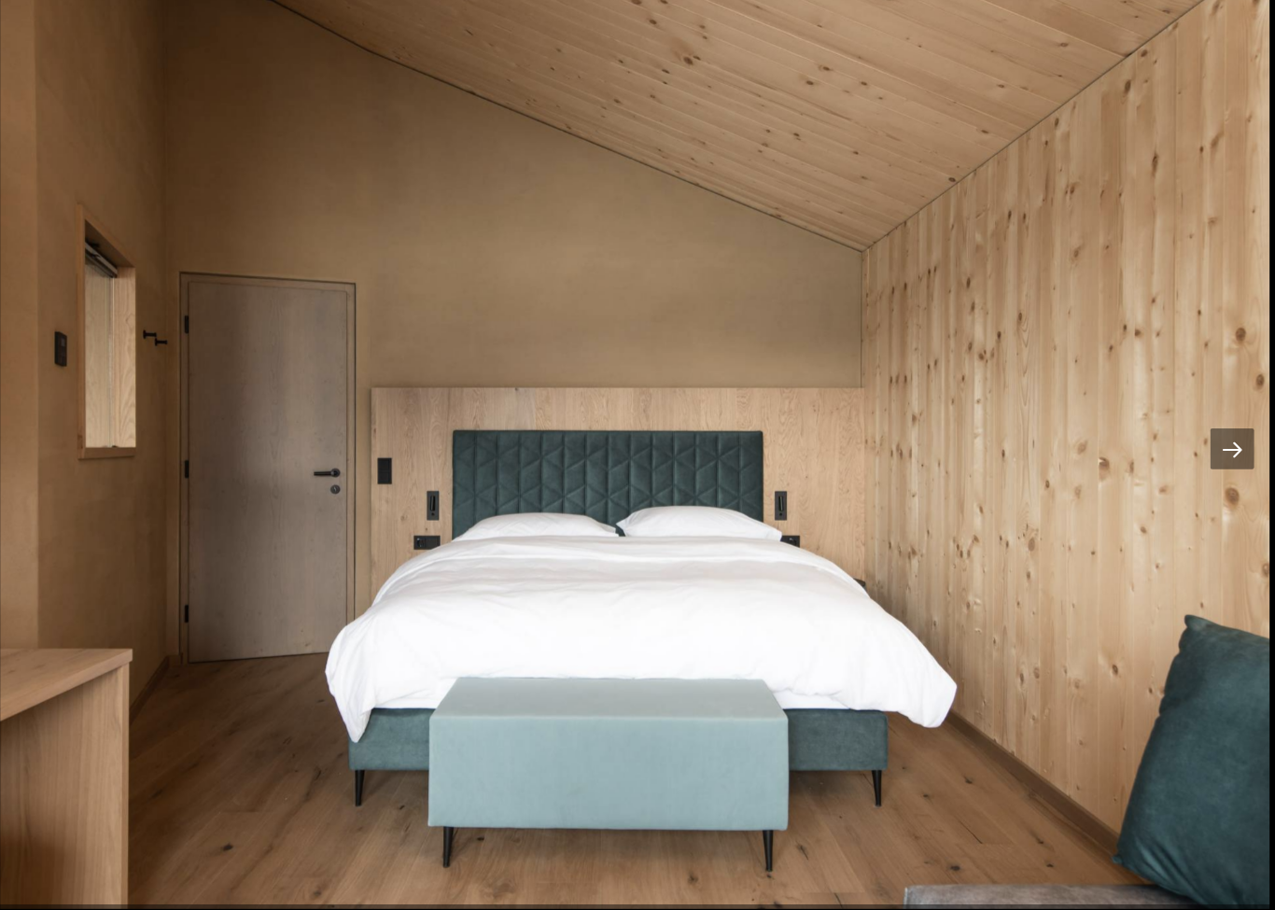
click at [1218, 446] on div at bounding box center [1237, 464] width 39 height 36
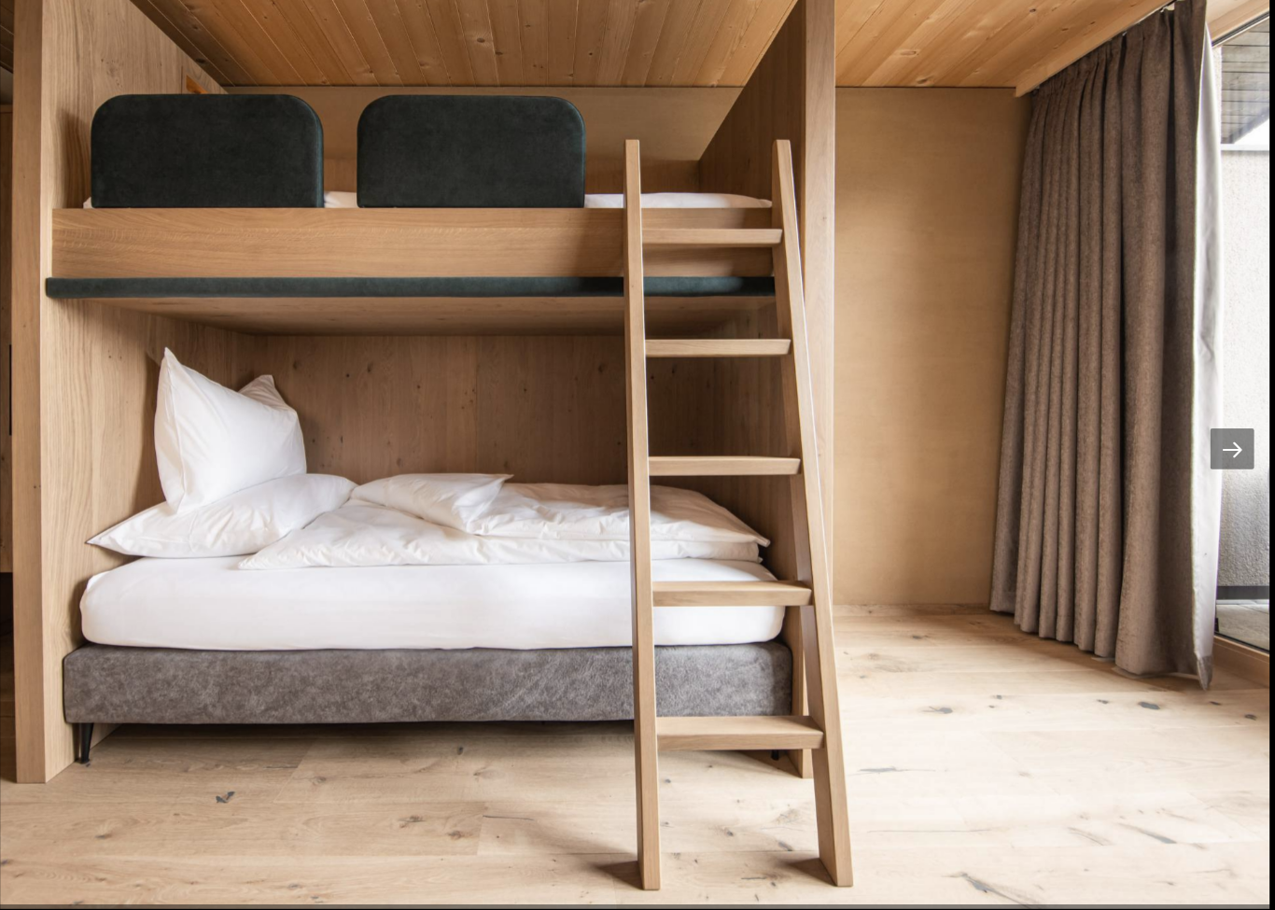
click at [1218, 446] on div at bounding box center [1237, 464] width 39 height 36
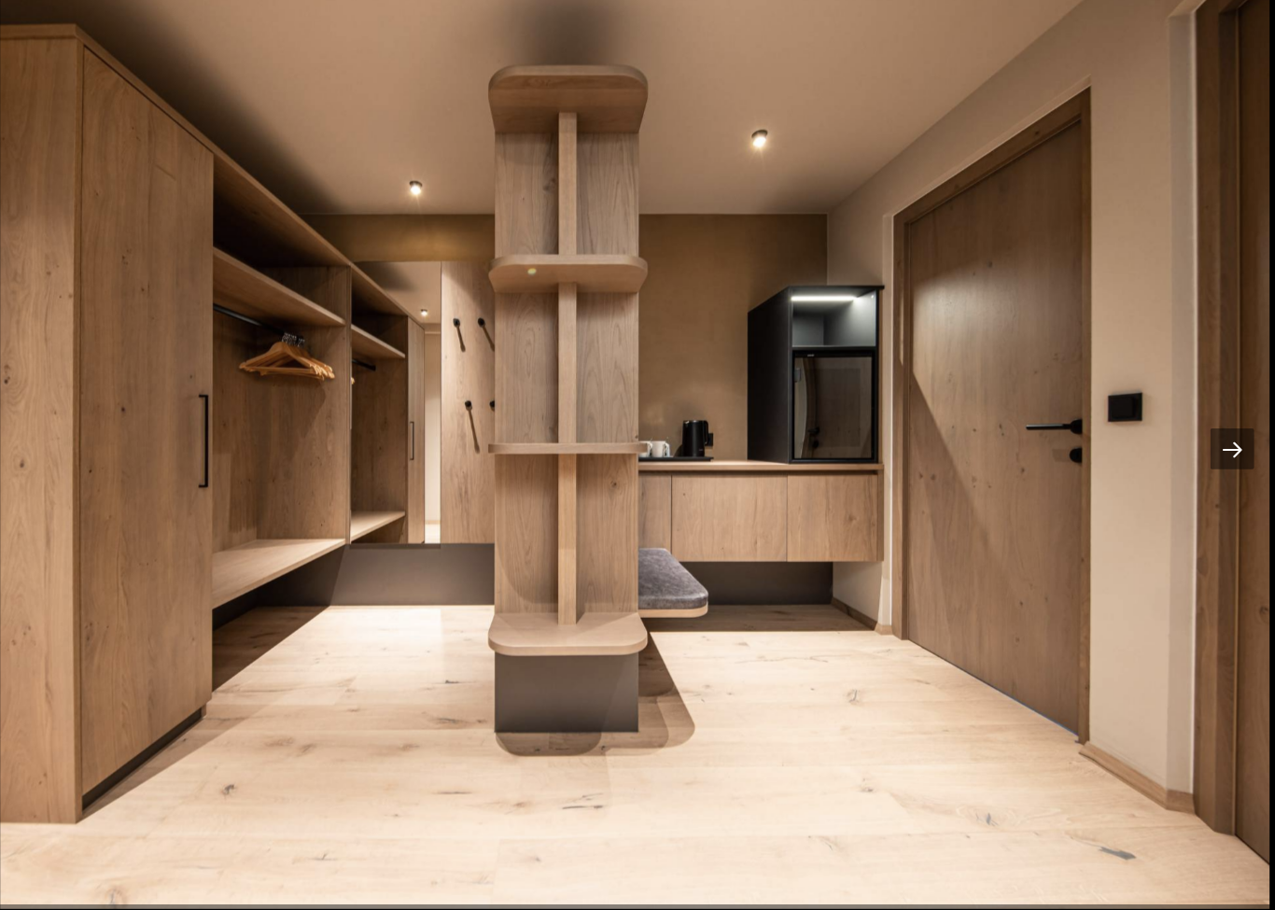
click at [1218, 446] on div at bounding box center [1237, 464] width 39 height 36
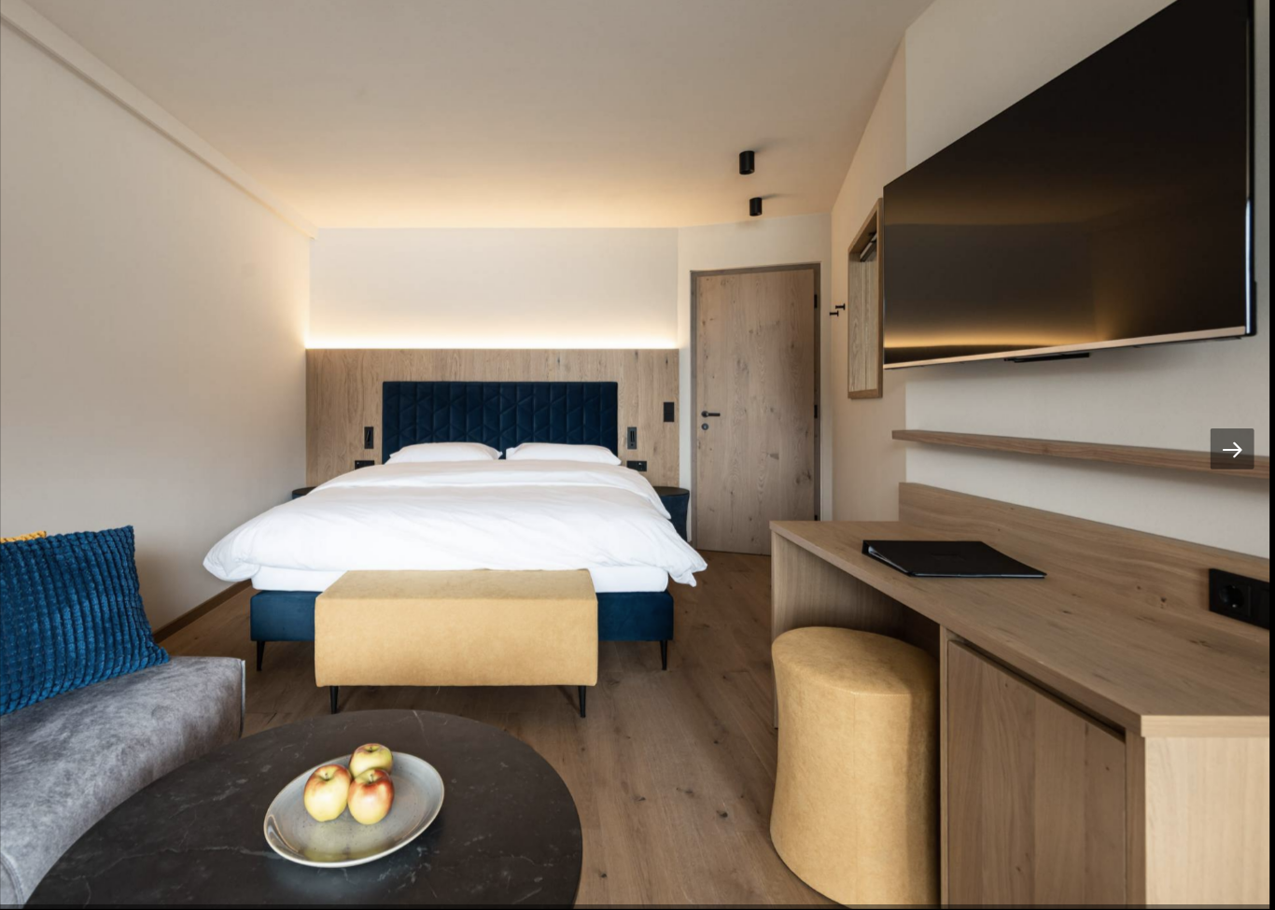
click at [1218, 446] on div at bounding box center [1237, 464] width 39 height 36
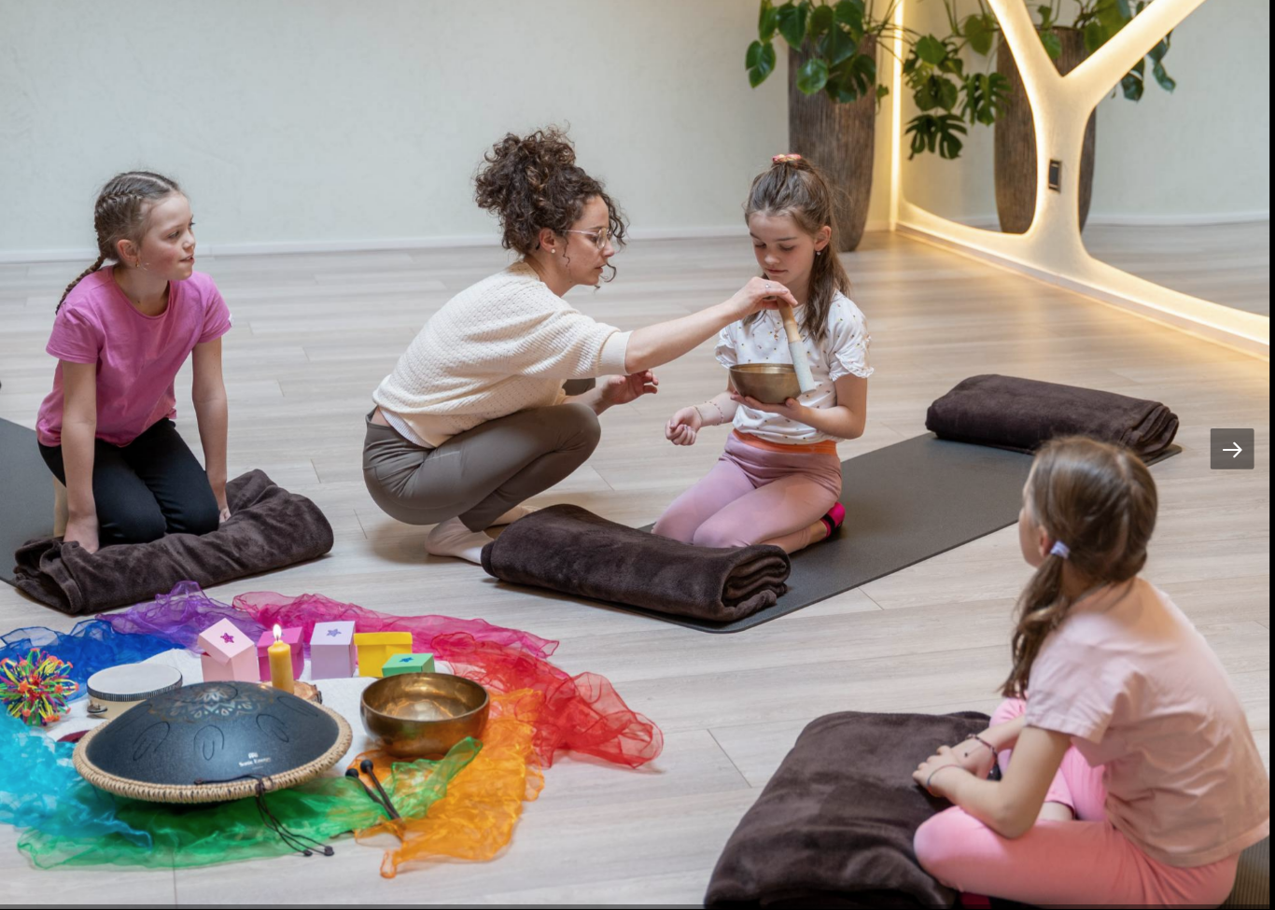
click at [1218, 446] on div at bounding box center [1237, 464] width 39 height 36
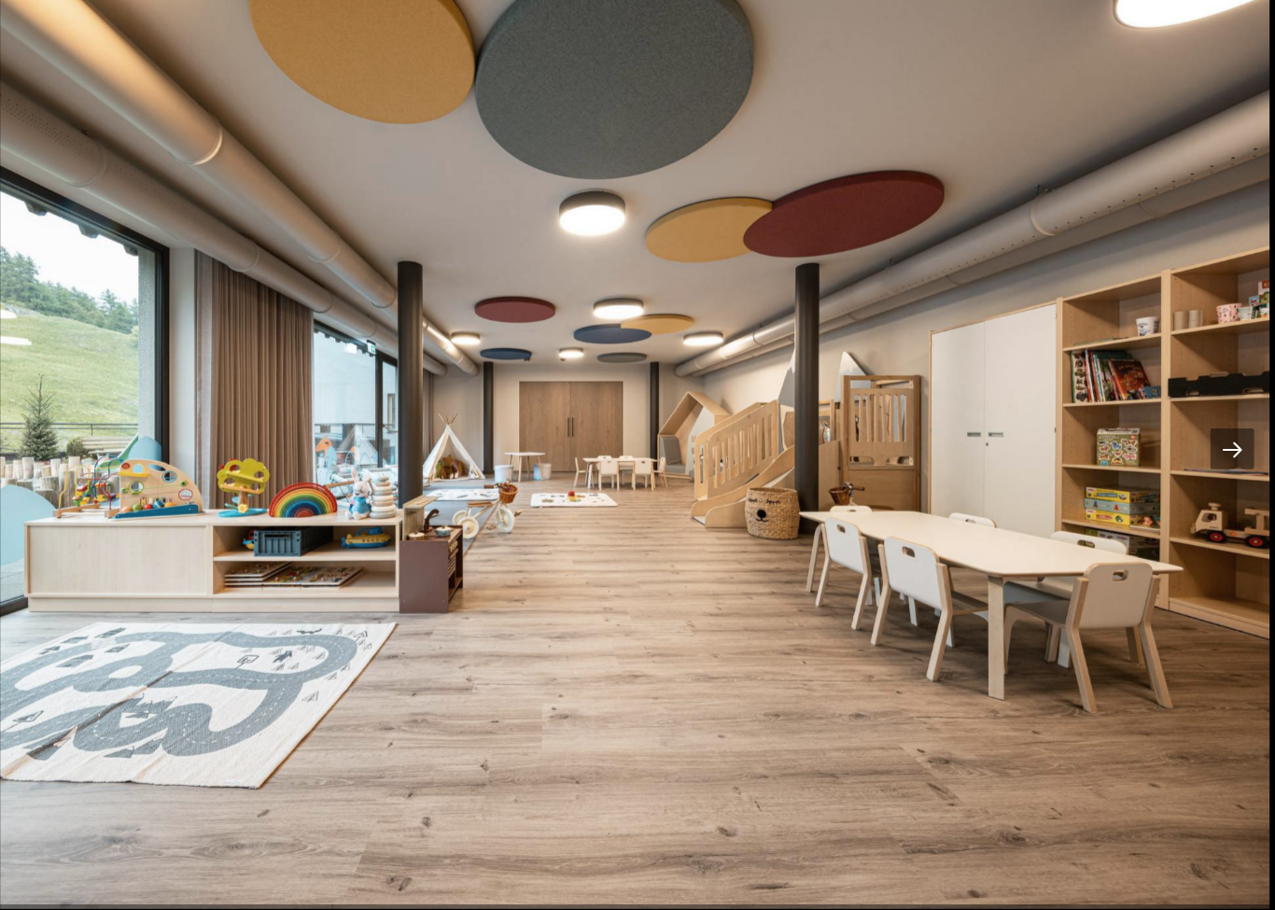
click at [1218, 446] on div at bounding box center [1237, 464] width 39 height 36
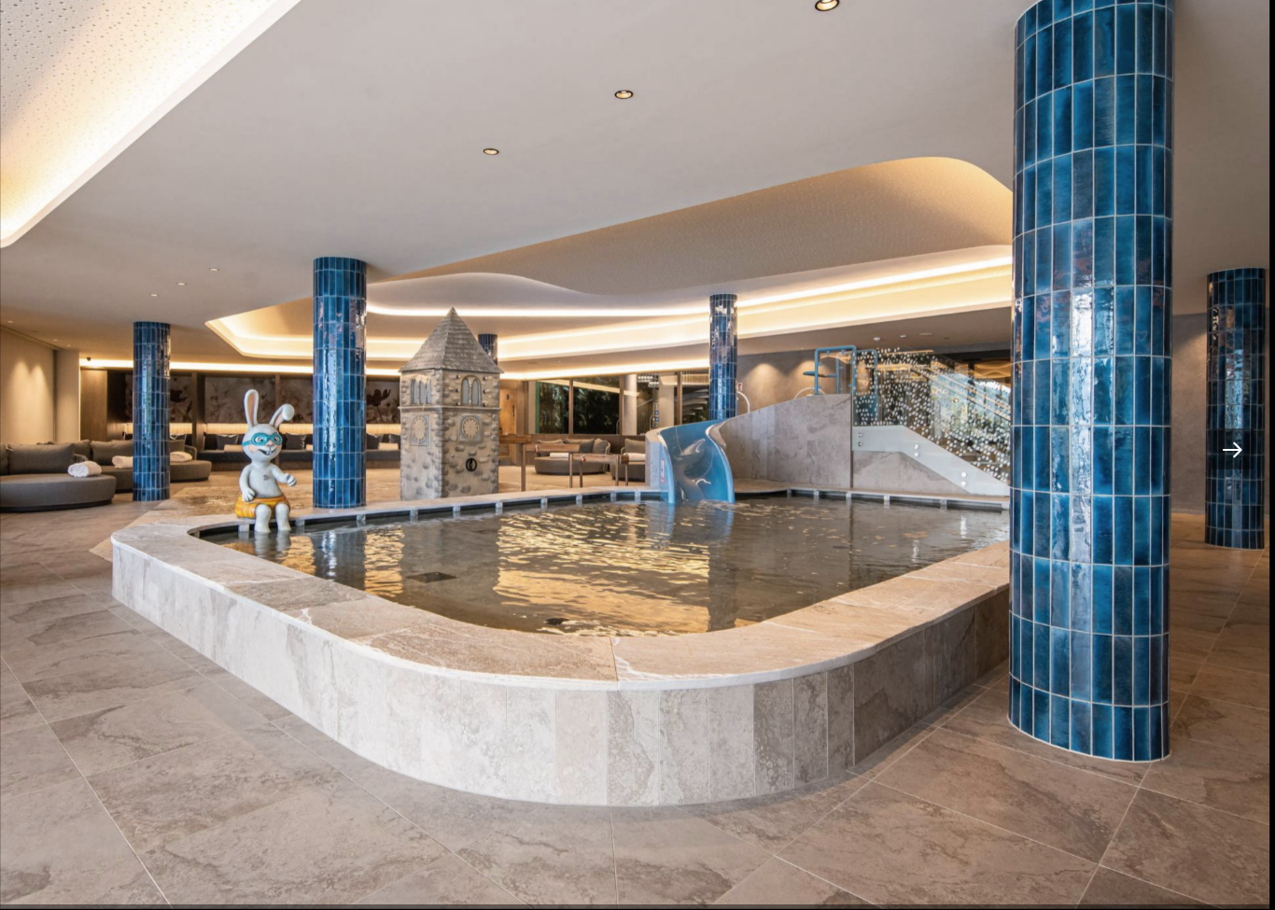
click at [1218, 446] on div at bounding box center [1237, 464] width 39 height 36
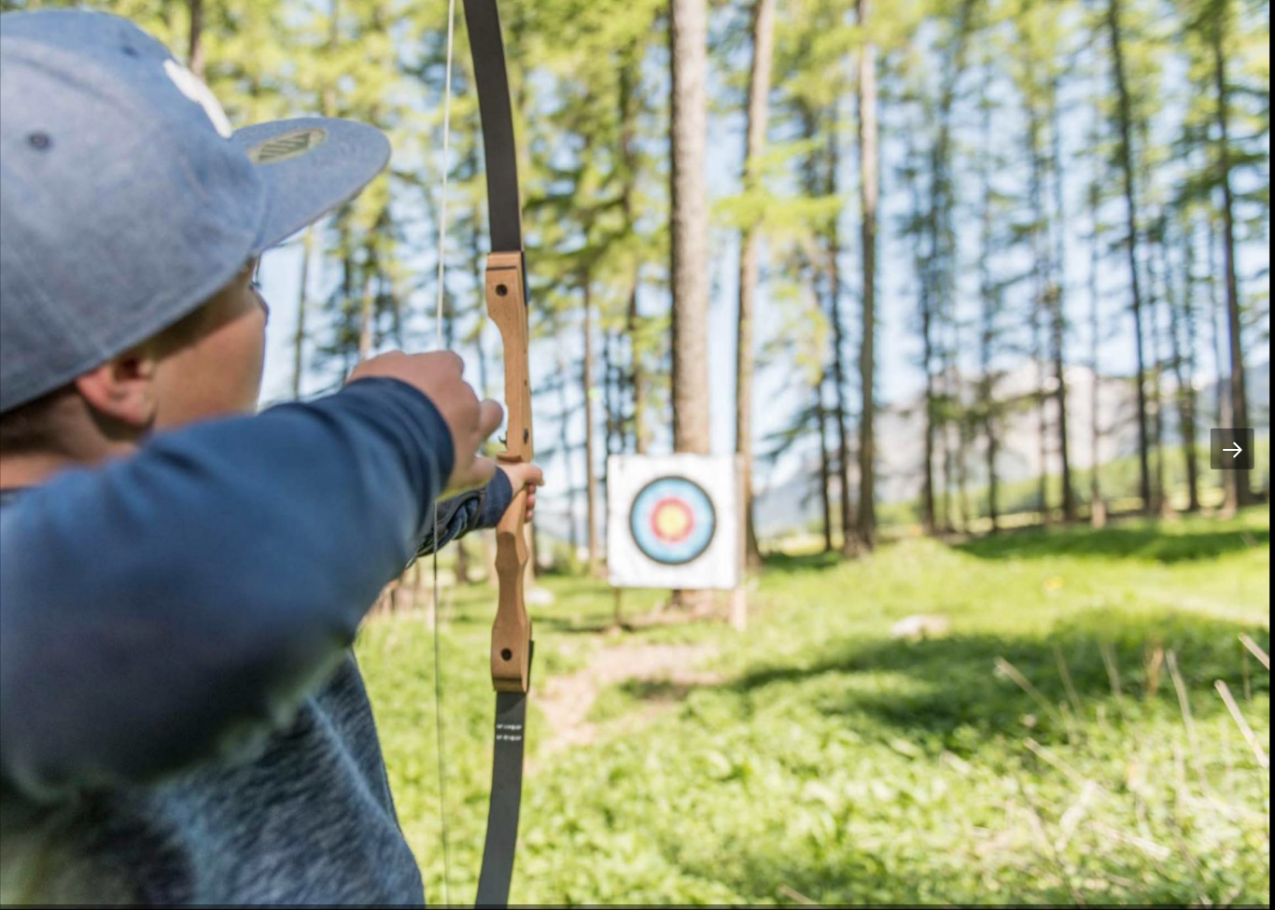
click at [1218, 446] on div at bounding box center [1237, 464] width 39 height 36
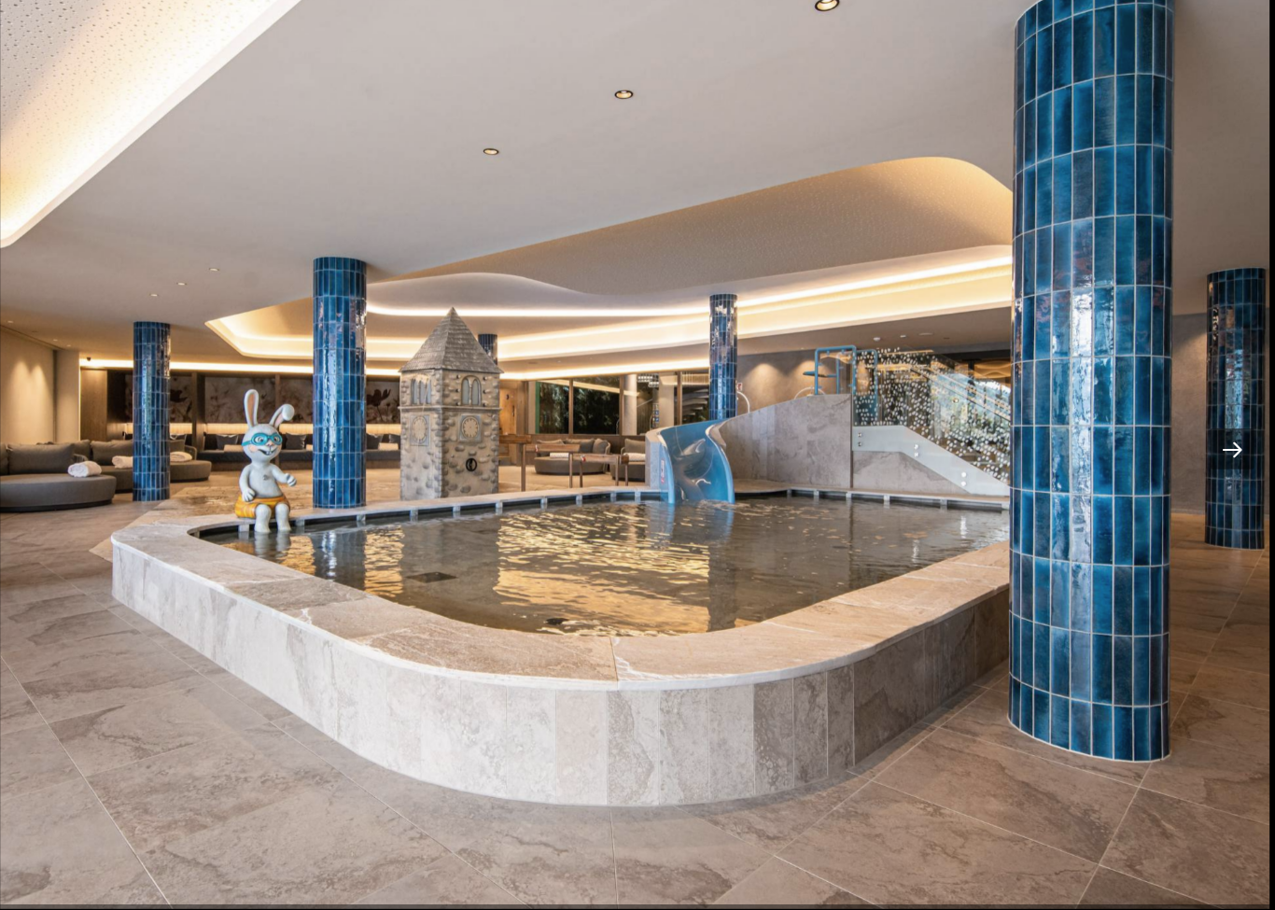
click at [1218, 446] on div at bounding box center [1237, 464] width 39 height 36
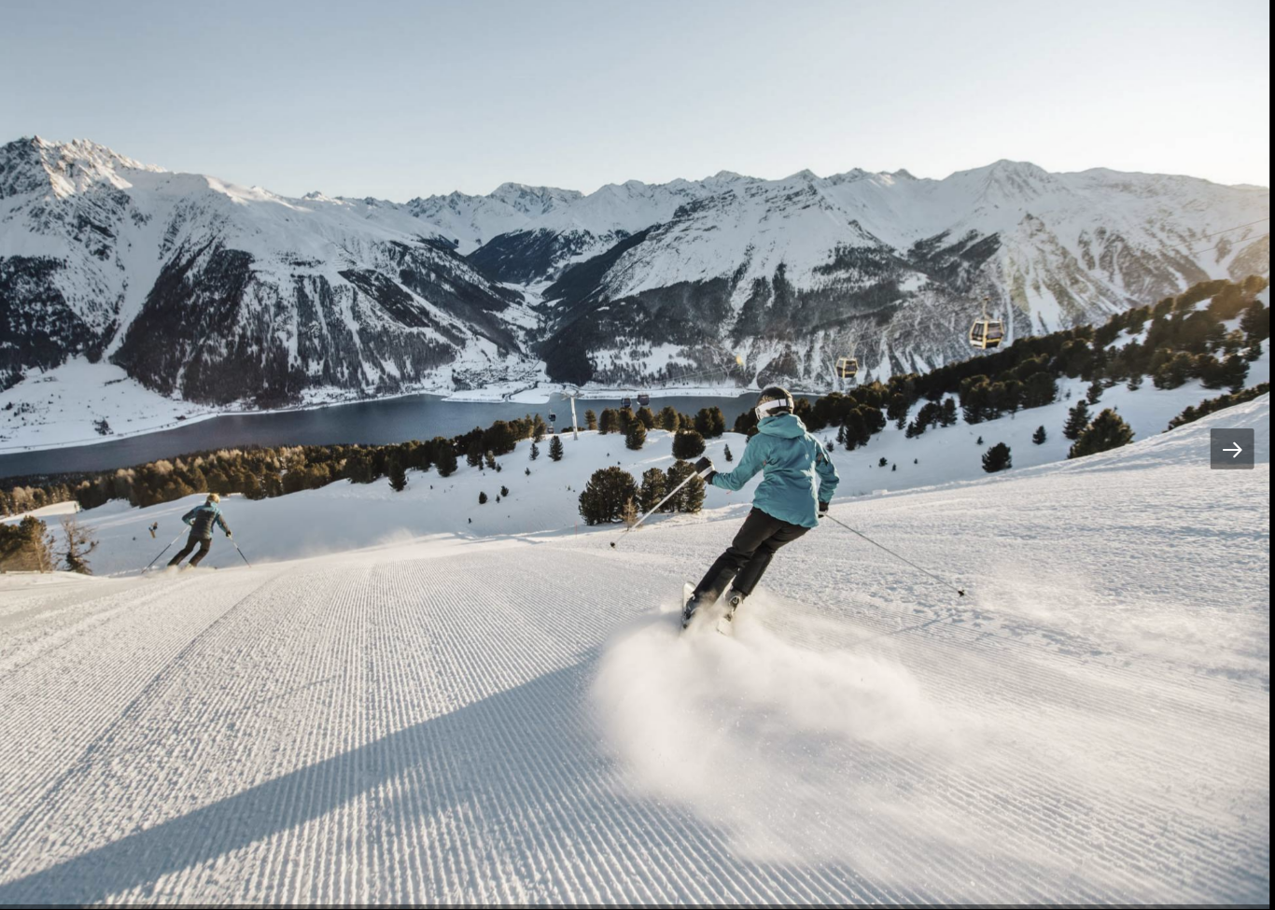
click at [1218, 446] on div at bounding box center [1237, 464] width 39 height 36
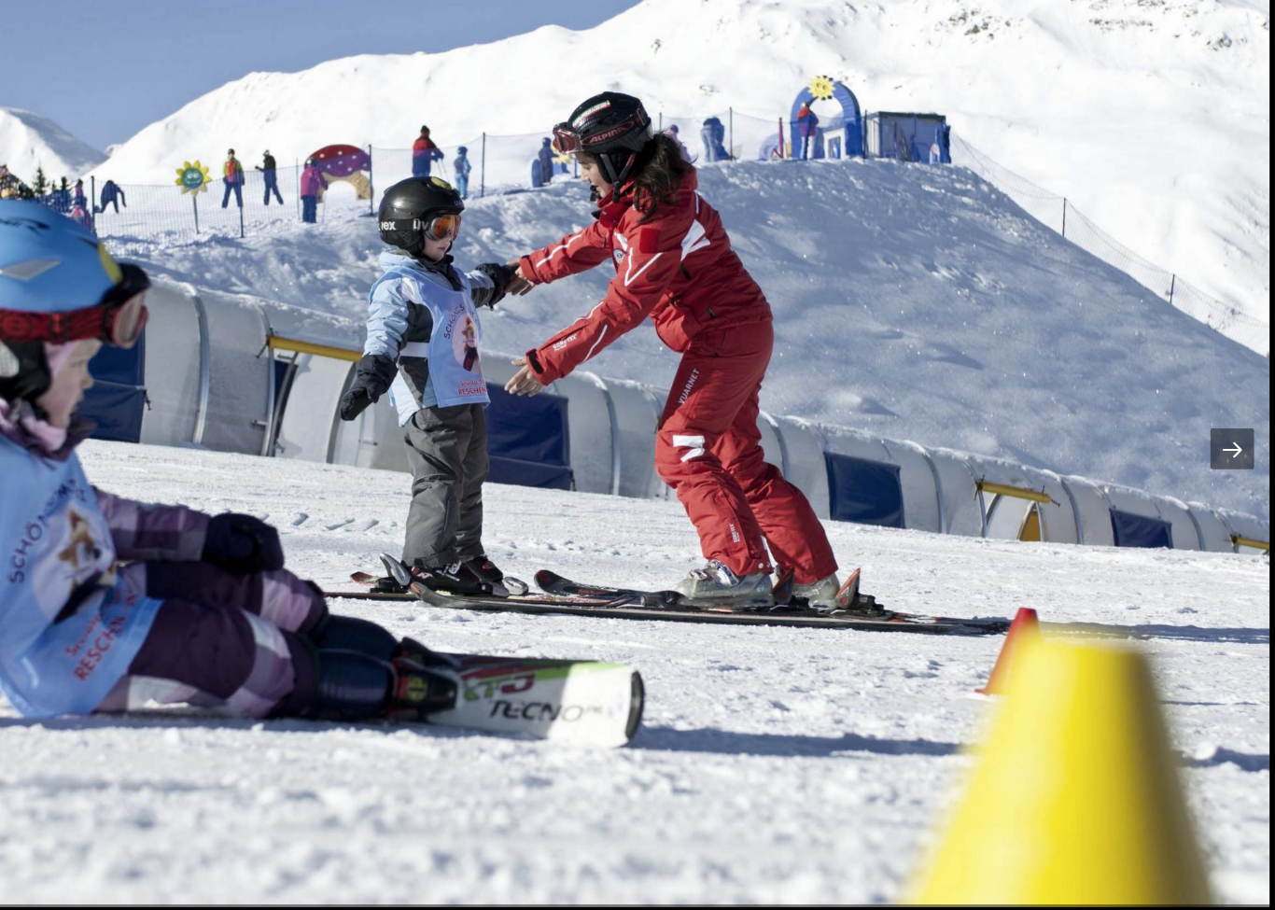
click at [1218, 446] on div at bounding box center [1237, 464] width 39 height 36
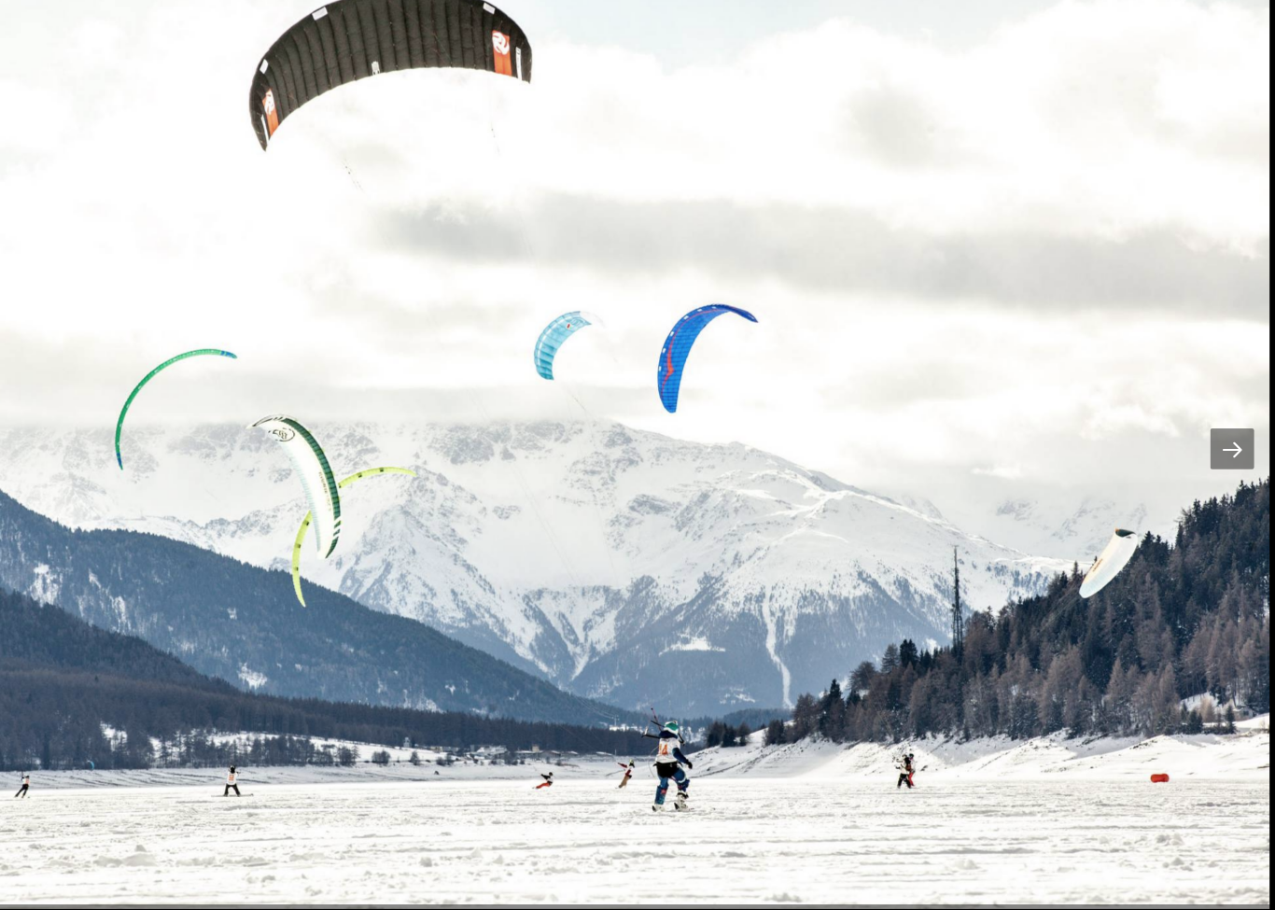
click at [1218, 446] on div at bounding box center [1237, 464] width 39 height 36
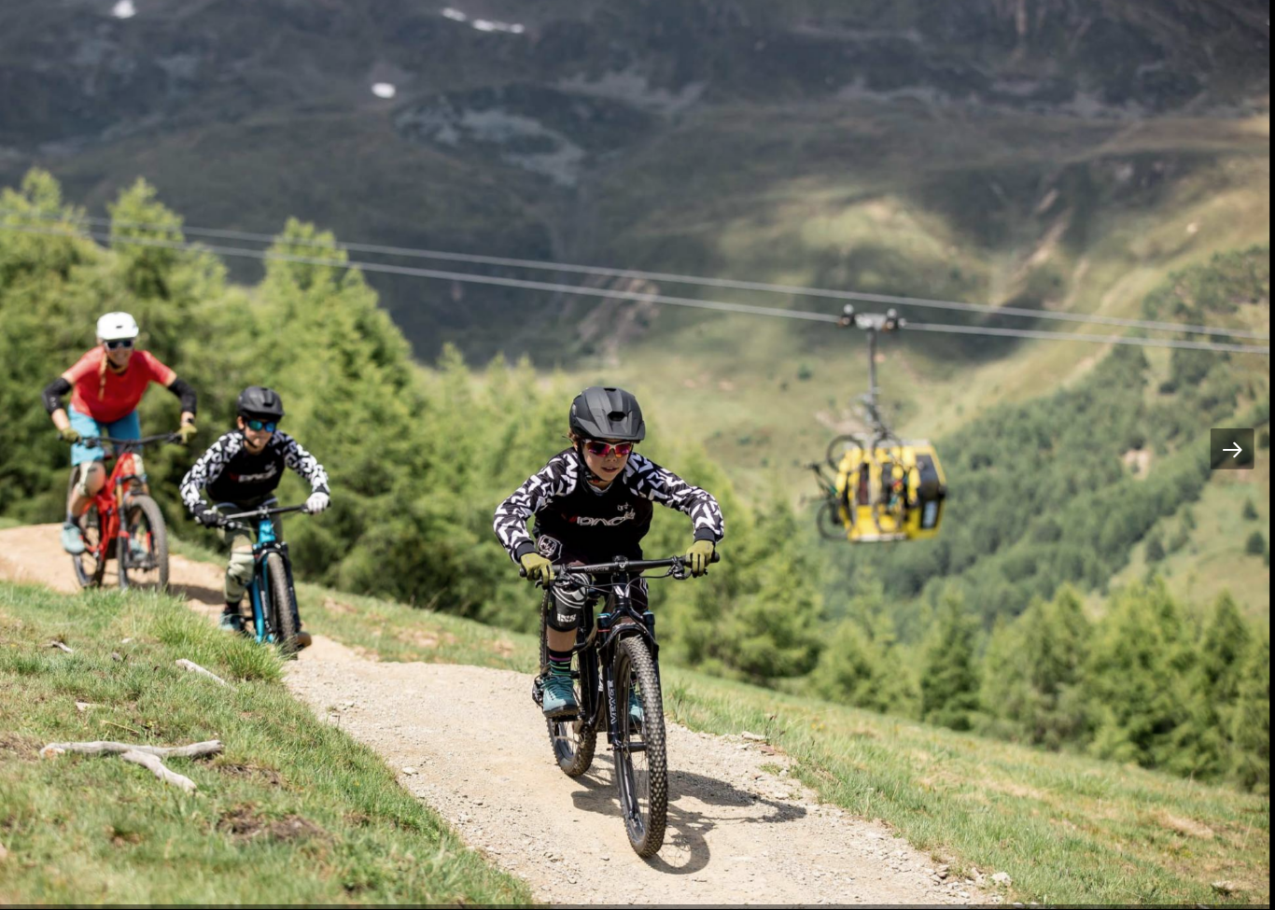
click at [1218, 446] on div at bounding box center [1237, 464] width 39 height 36
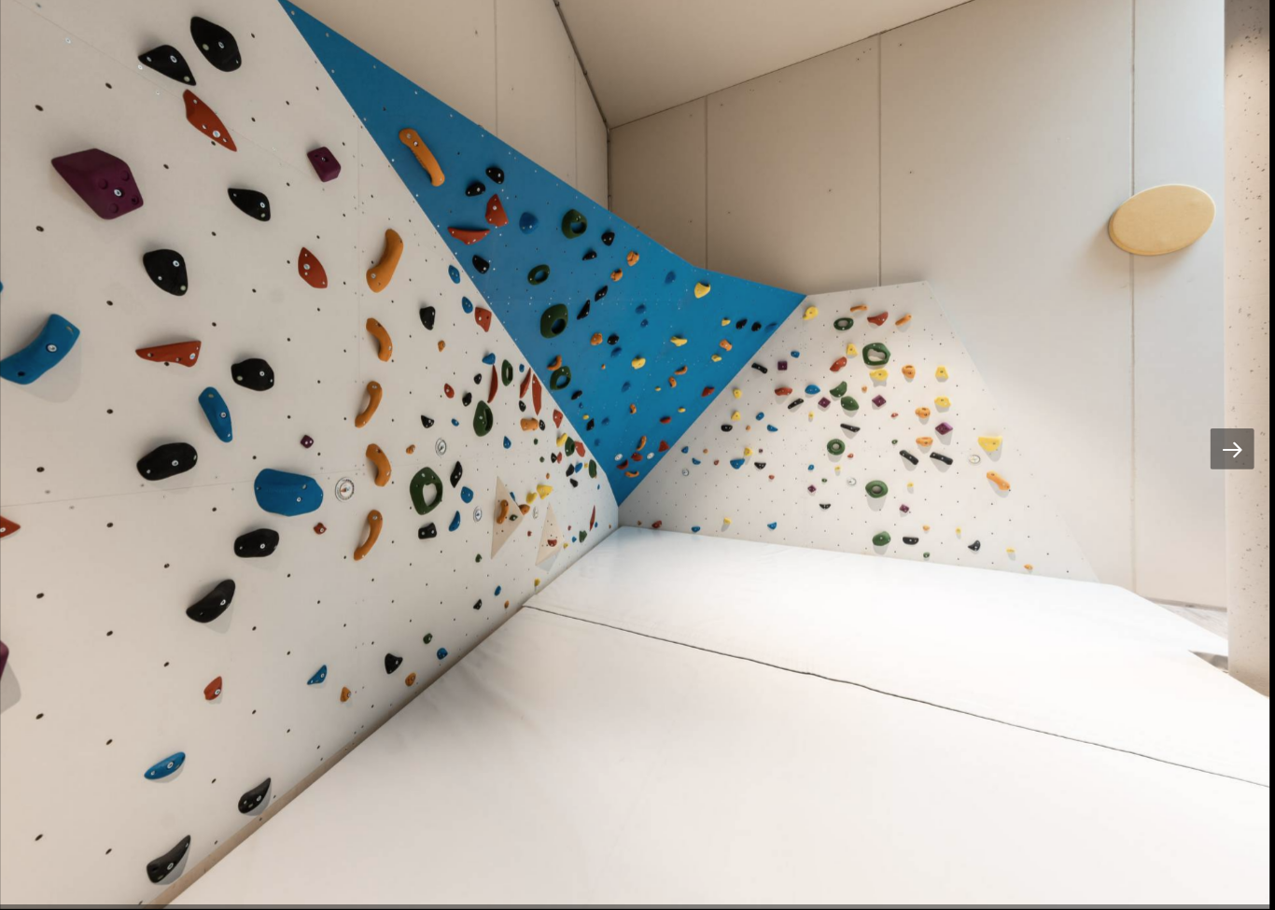
click at [1218, 446] on div at bounding box center [1237, 464] width 39 height 36
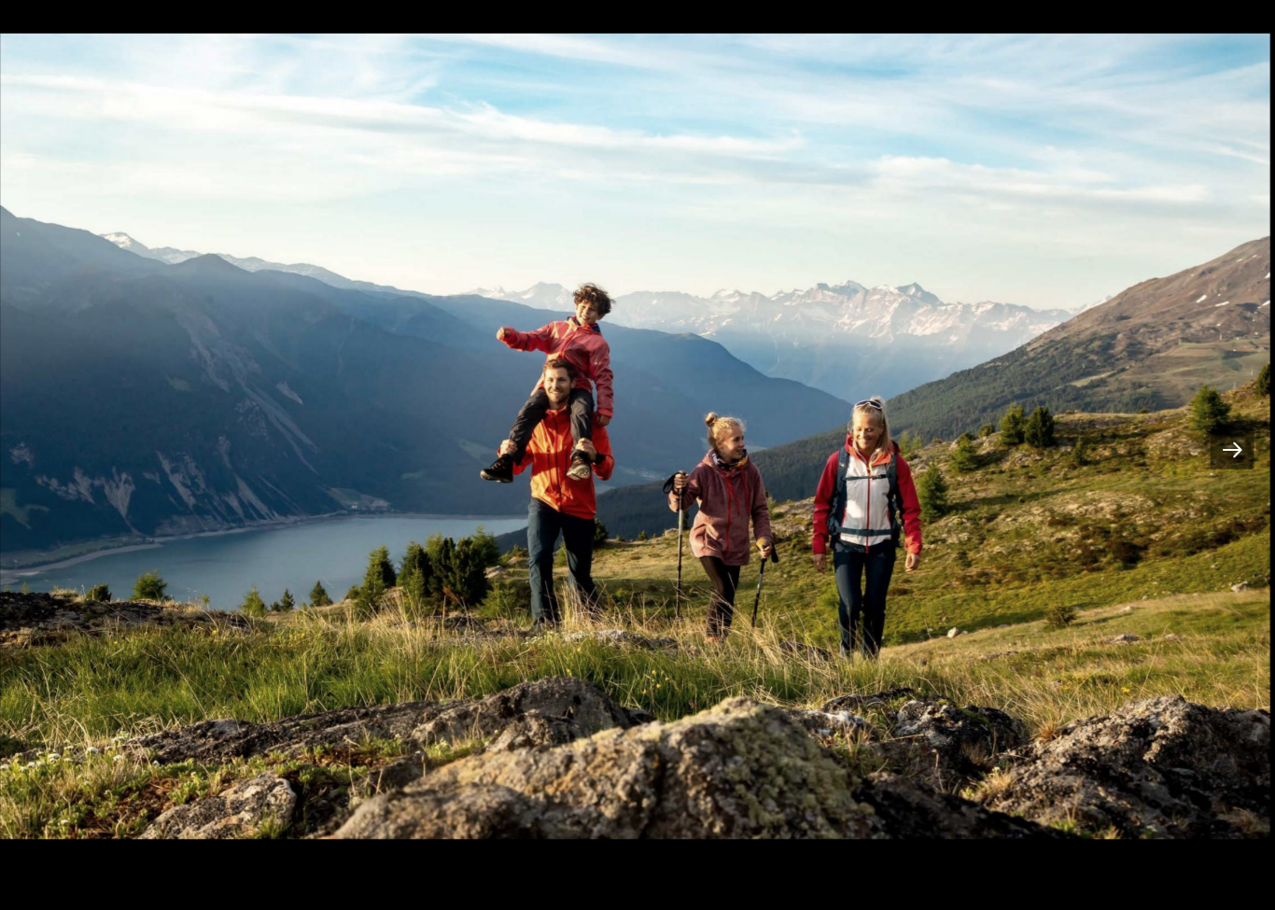
click at [1218, 446] on div at bounding box center [1237, 464] width 39 height 36
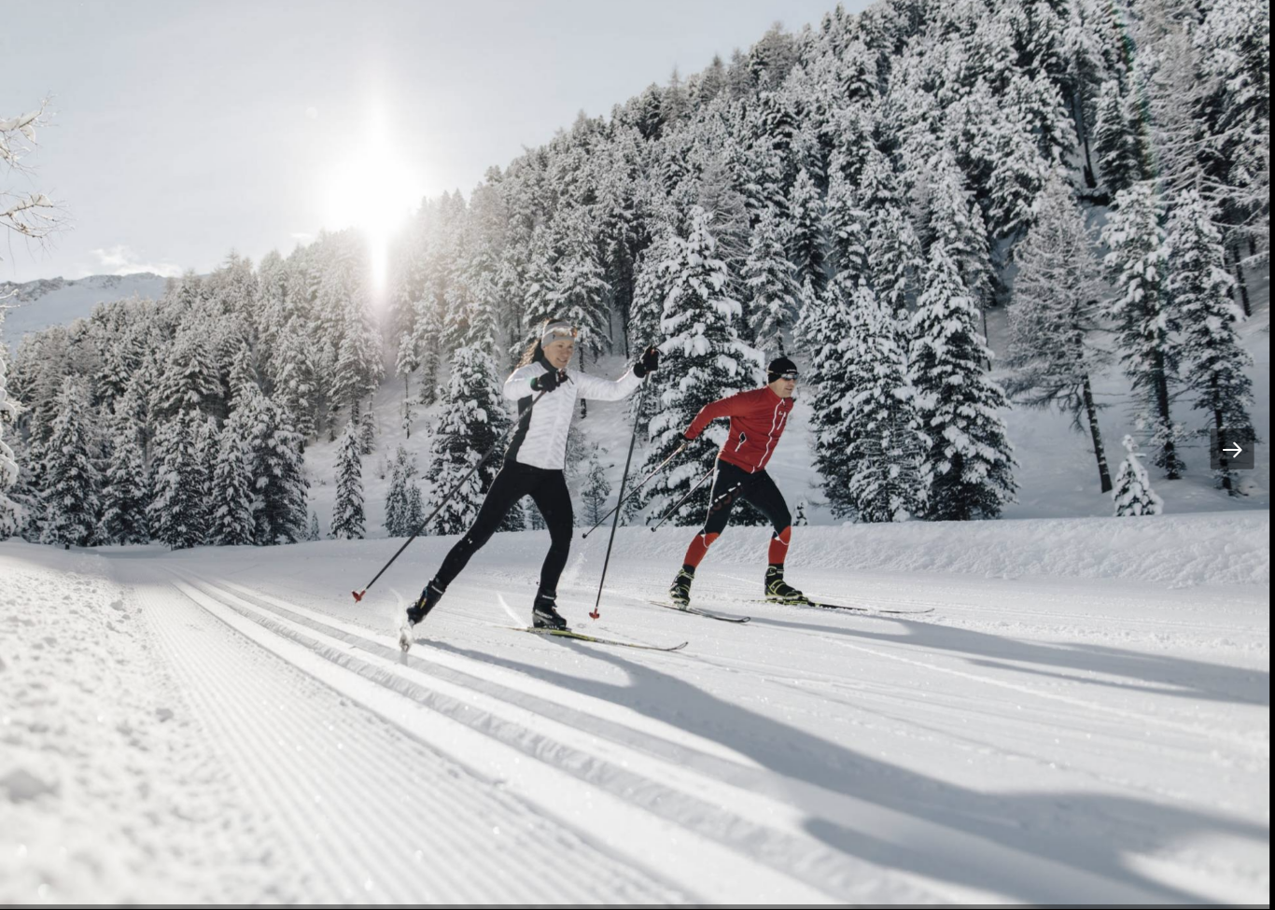
click at [1218, 446] on div at bounding box center [1237, 464] width 39 height 36
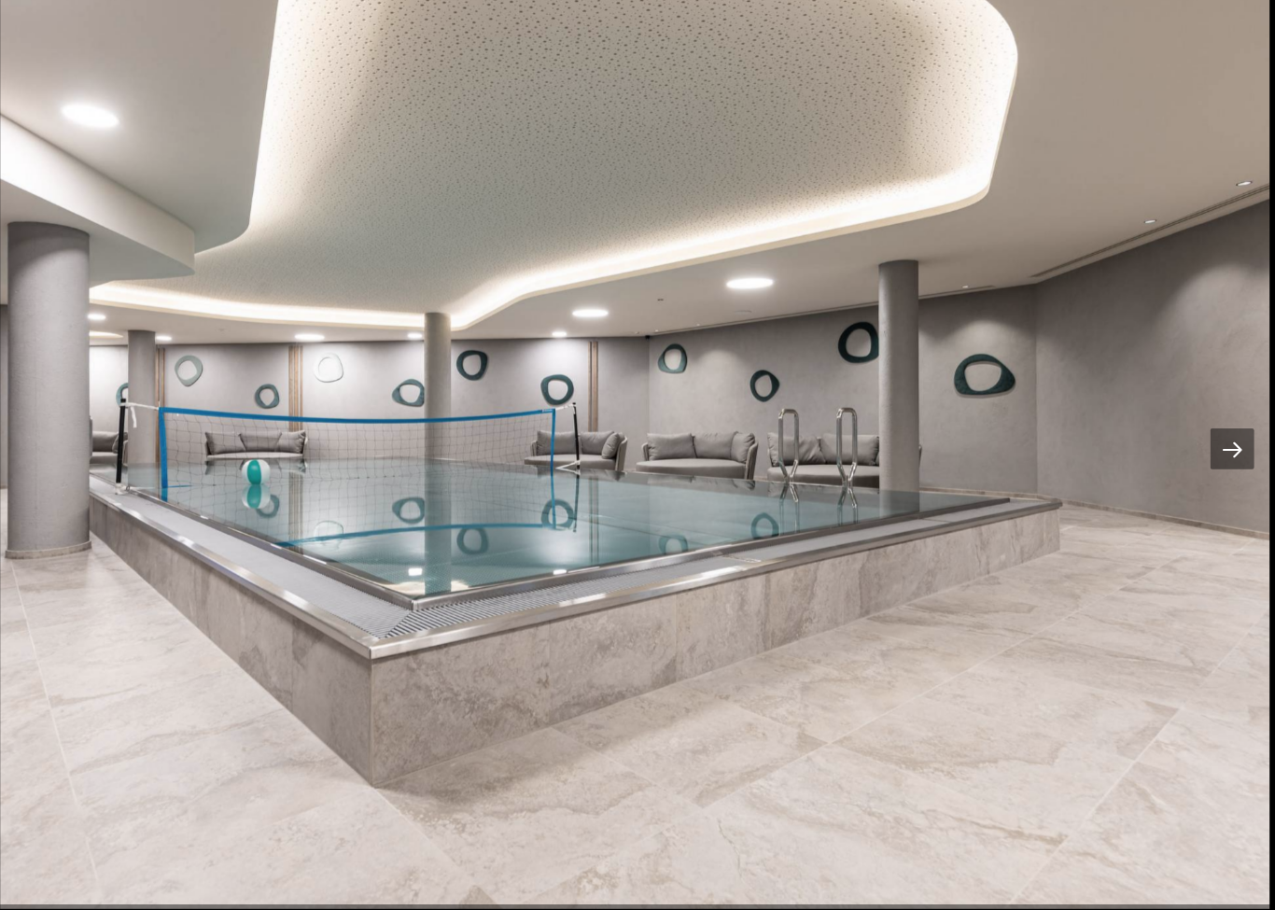
click at [1218, 446] on div at bounding box center [1237, 464] width 39 height 36
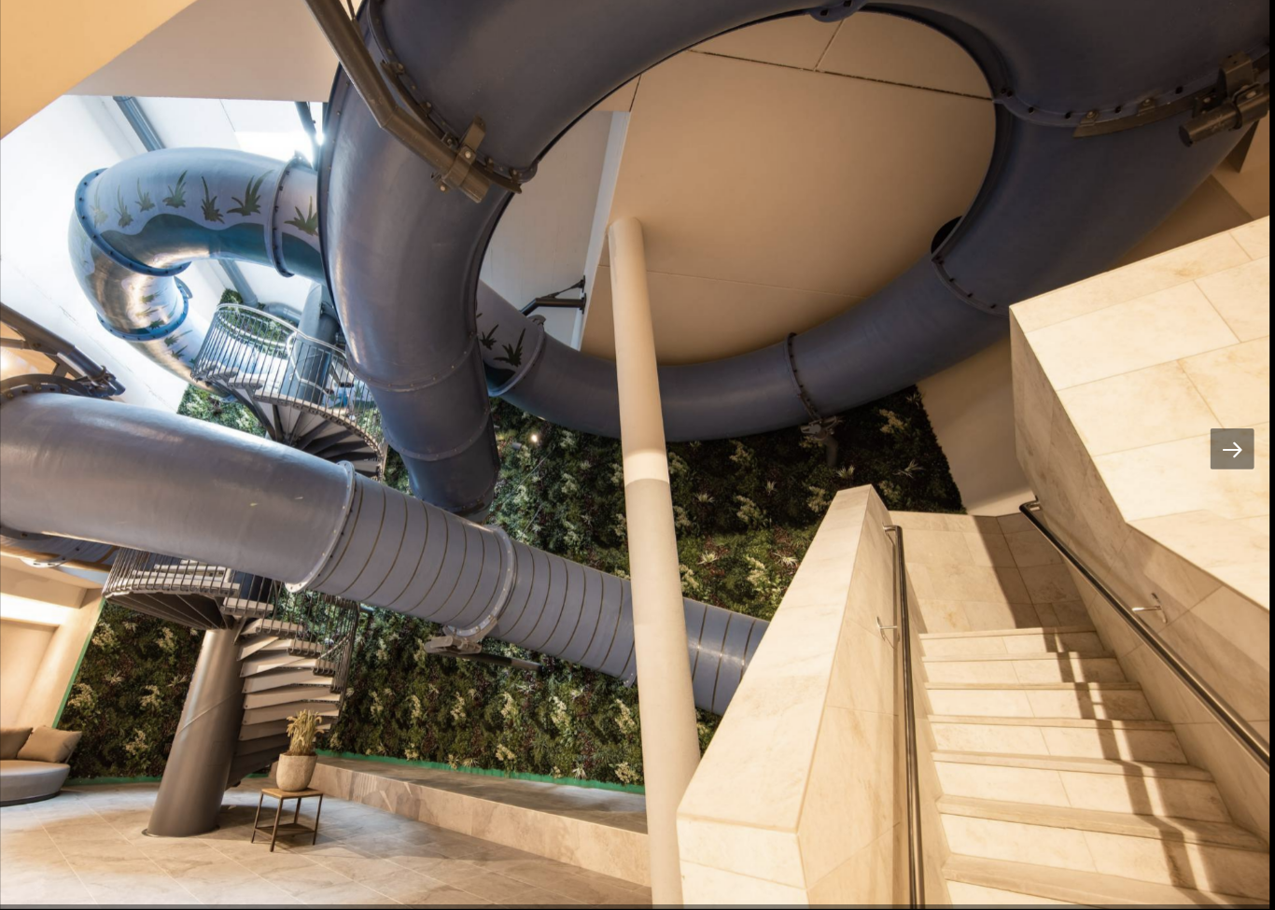
click at [1218, 446] on div at bounding box center [1237, 464] width 39 height 36
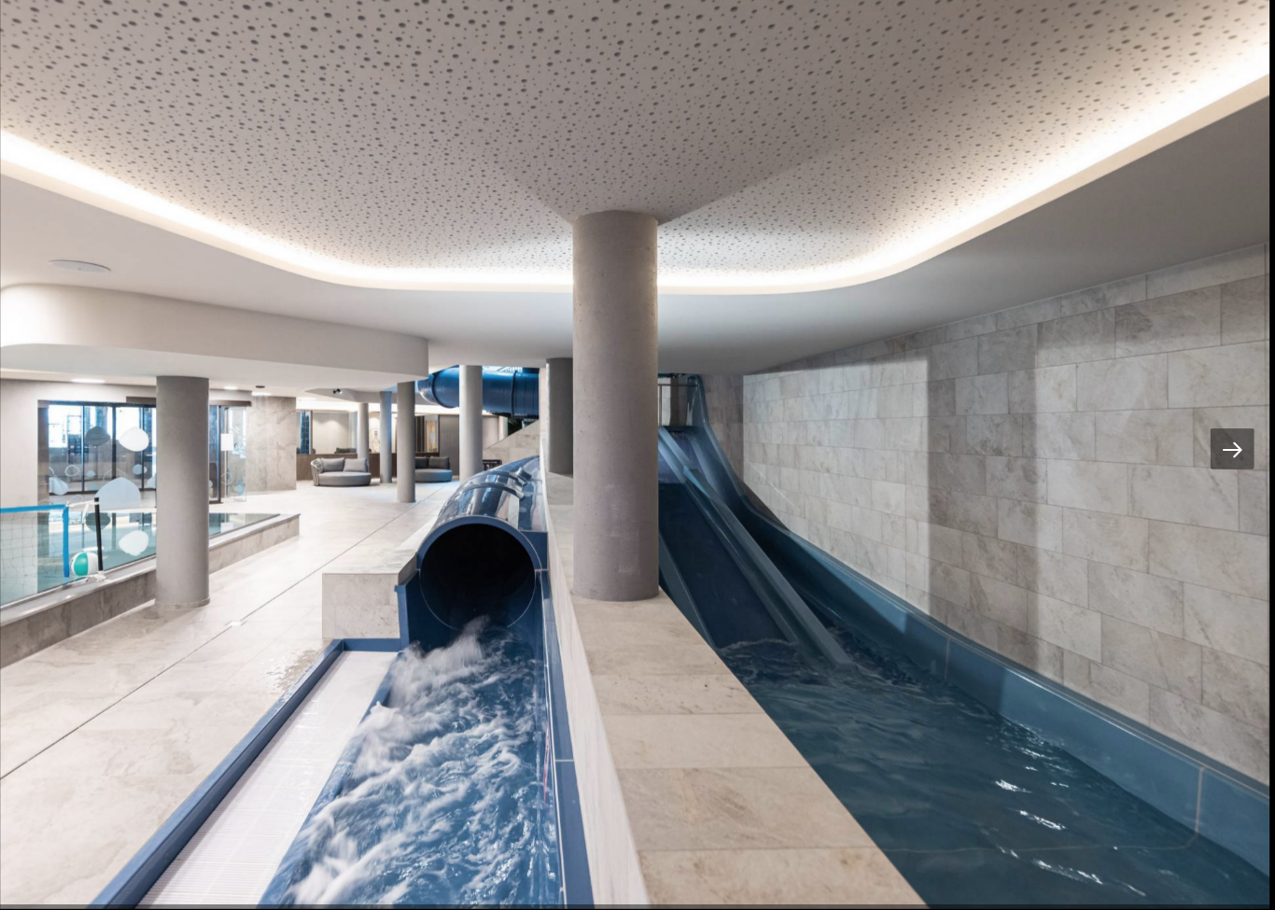
click at [1218, 446] on div at bounding box center [1237, 464] width 39 height 36
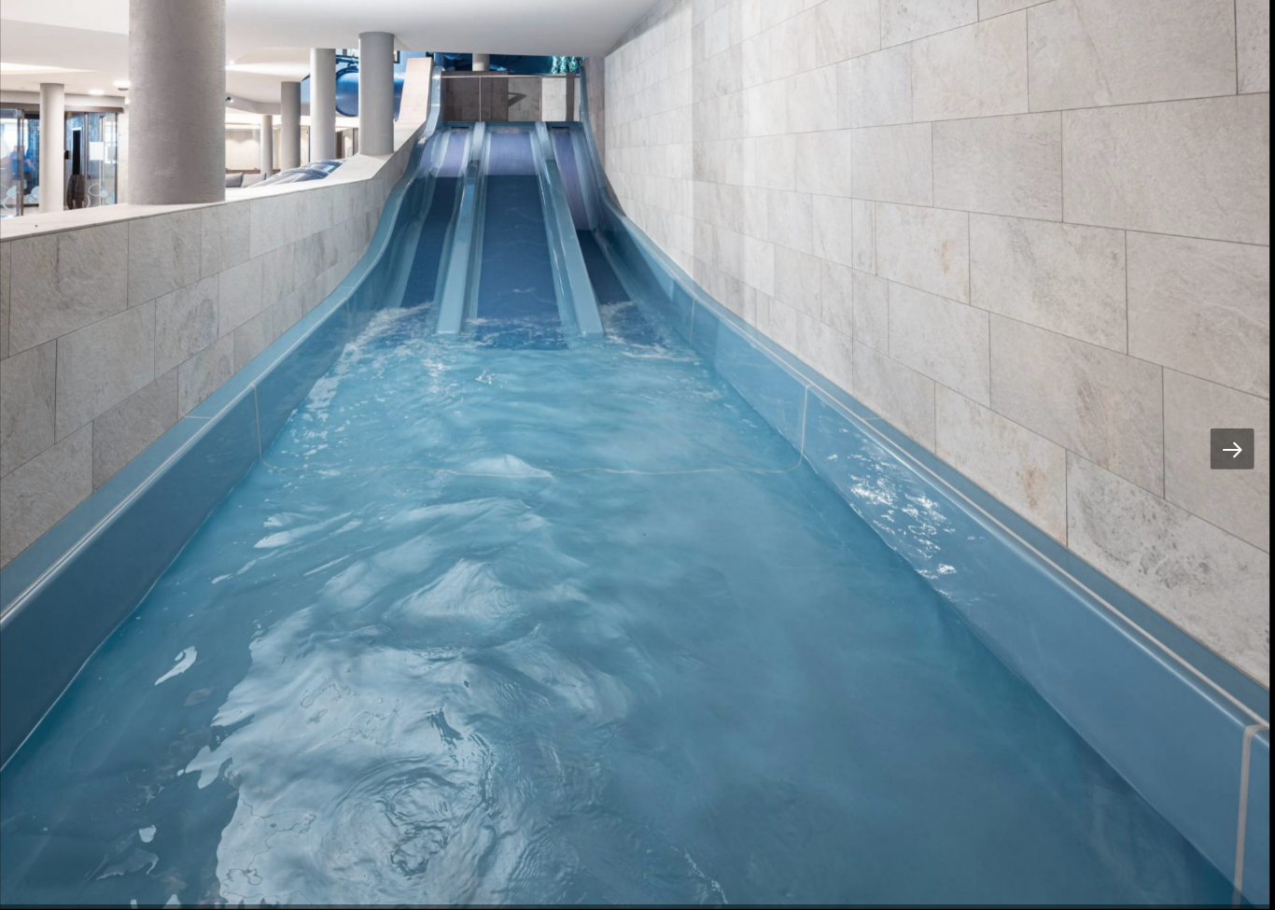
click at [1218, 446] on div at bounding box center [1237, 464] width 39 height 36
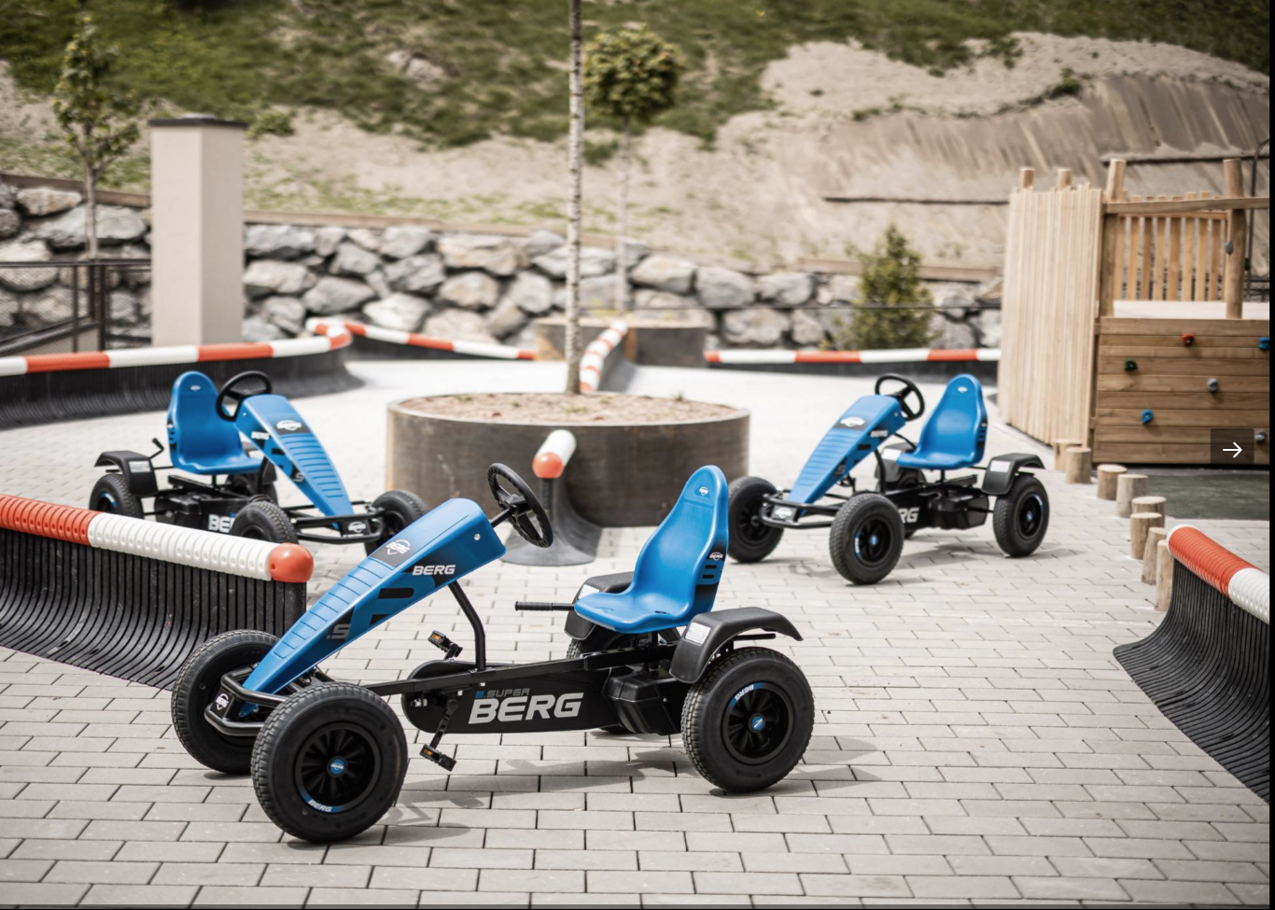
click at [1218, 446] on div at bounding box center [1237, 464] width 39 height 36
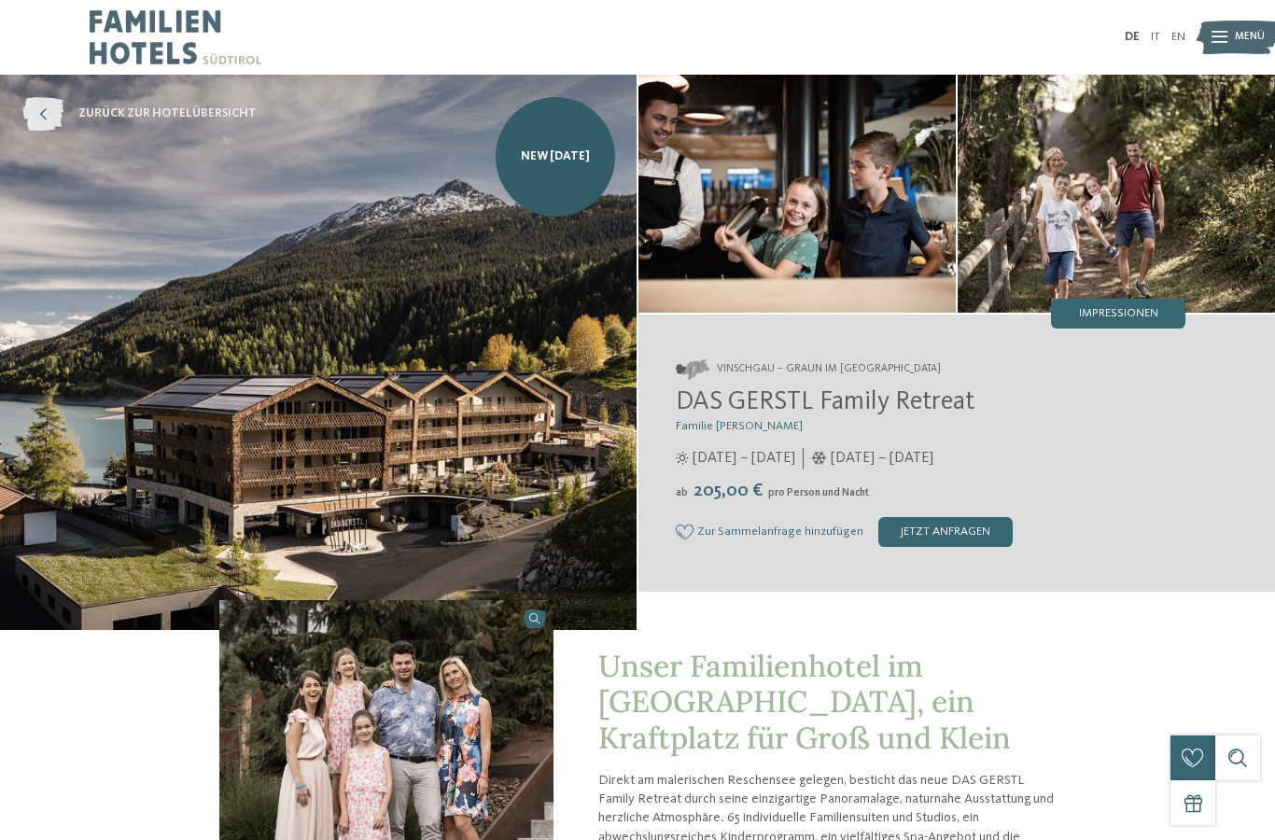
click at [116, 113] on span "zurück zur Hotelübersicht" at bounding box center [167, 114] width 178 height 17
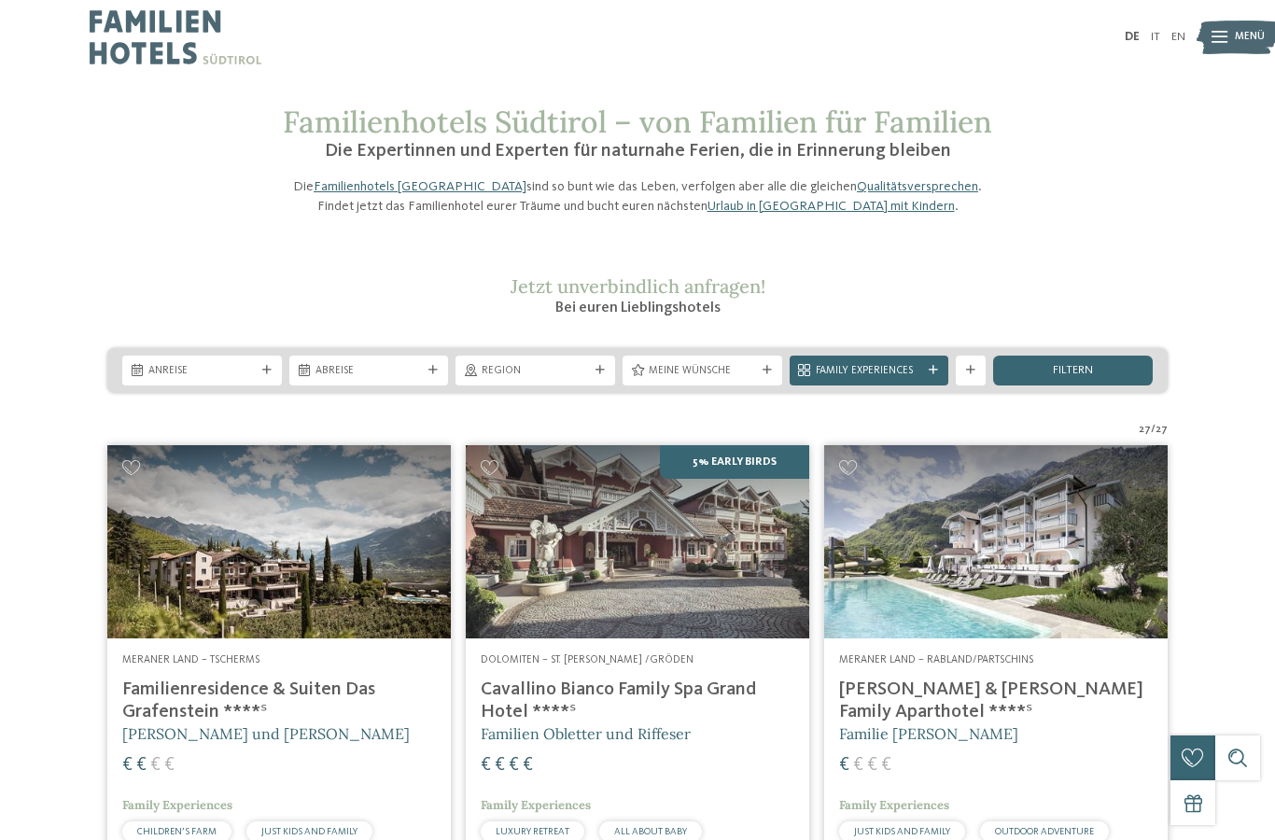
click at [1232, 33] on img at bounding box center [1238, 37] width 82 height 41
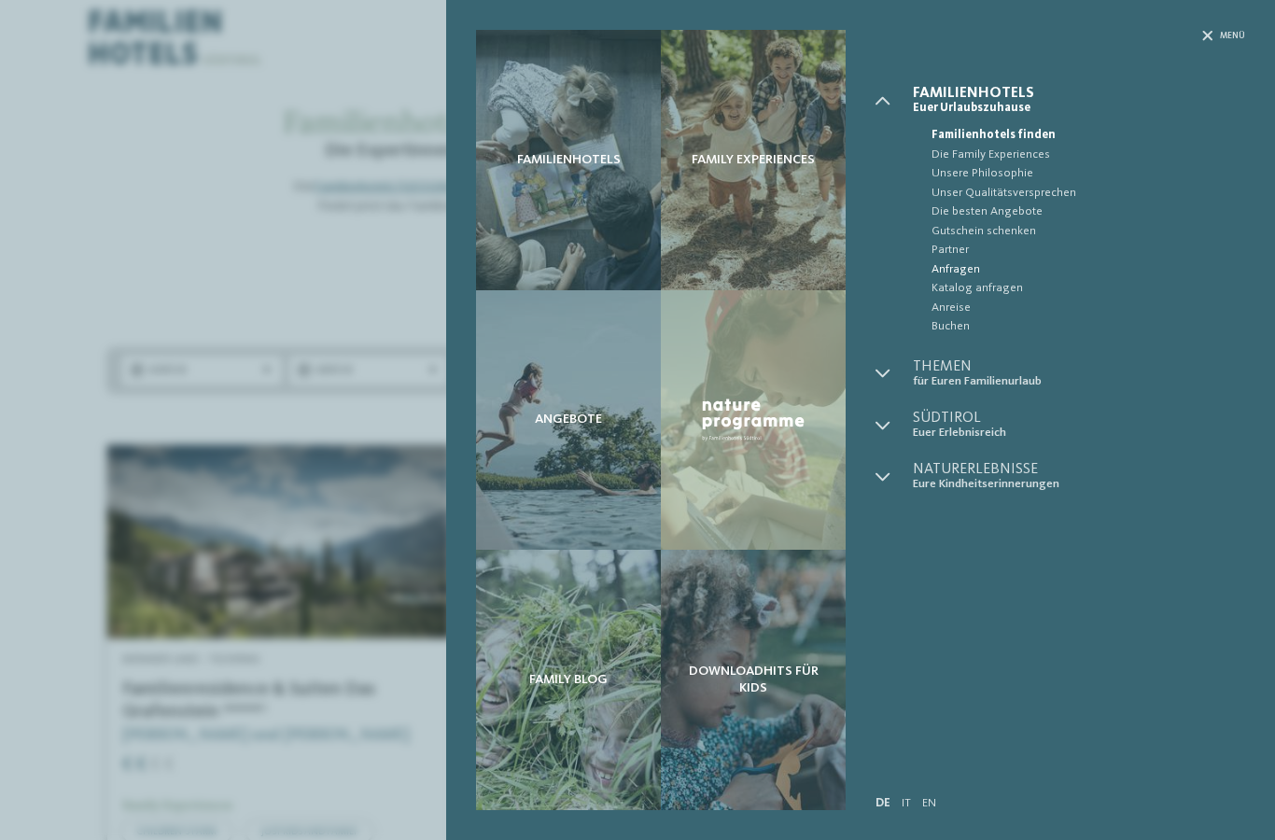
click at [1169, 268] on span "Anfragen" at bounding box center [1089, 270] width 314 height 19
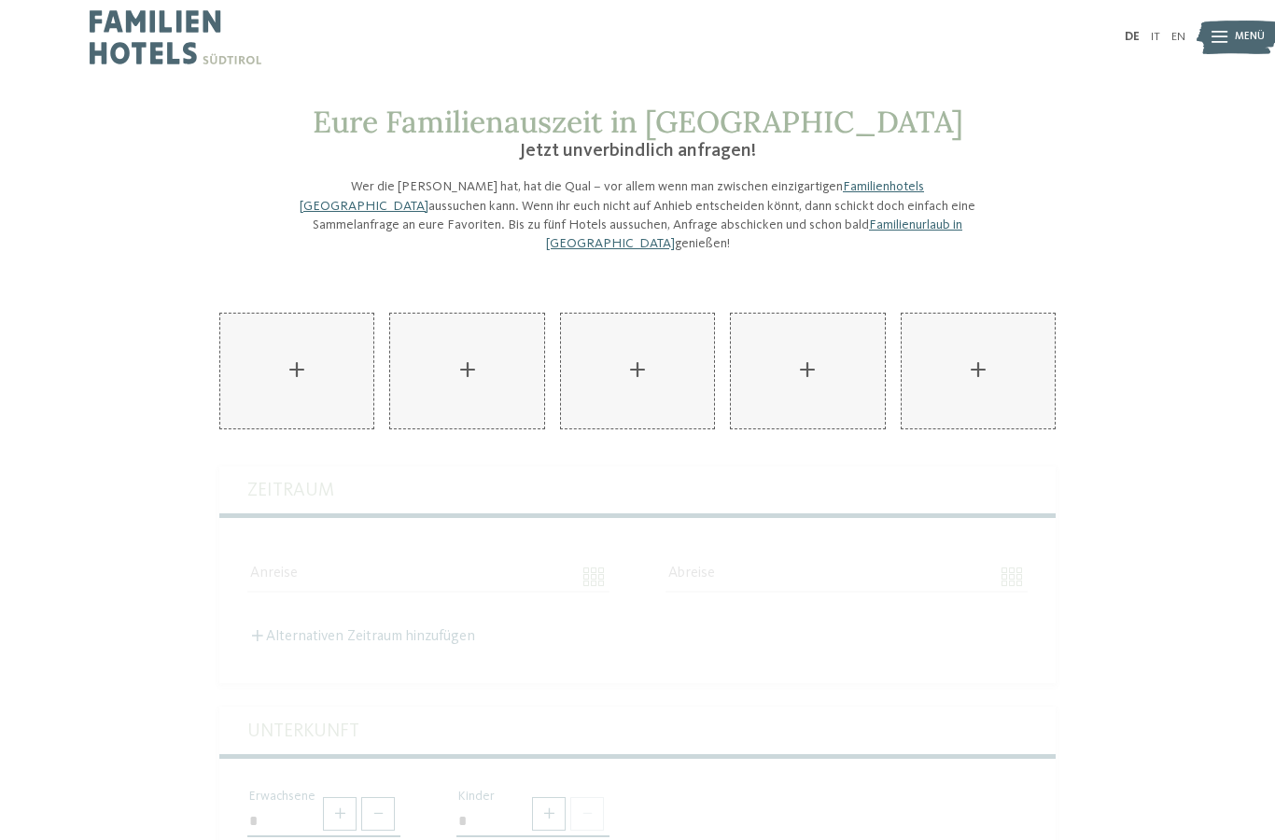
click at [83, 57] on div "DE IT EN" at bounding box center [637, 37] width 1275 height 75
